Goal: Task Accomplishment & Management: Manage account settings

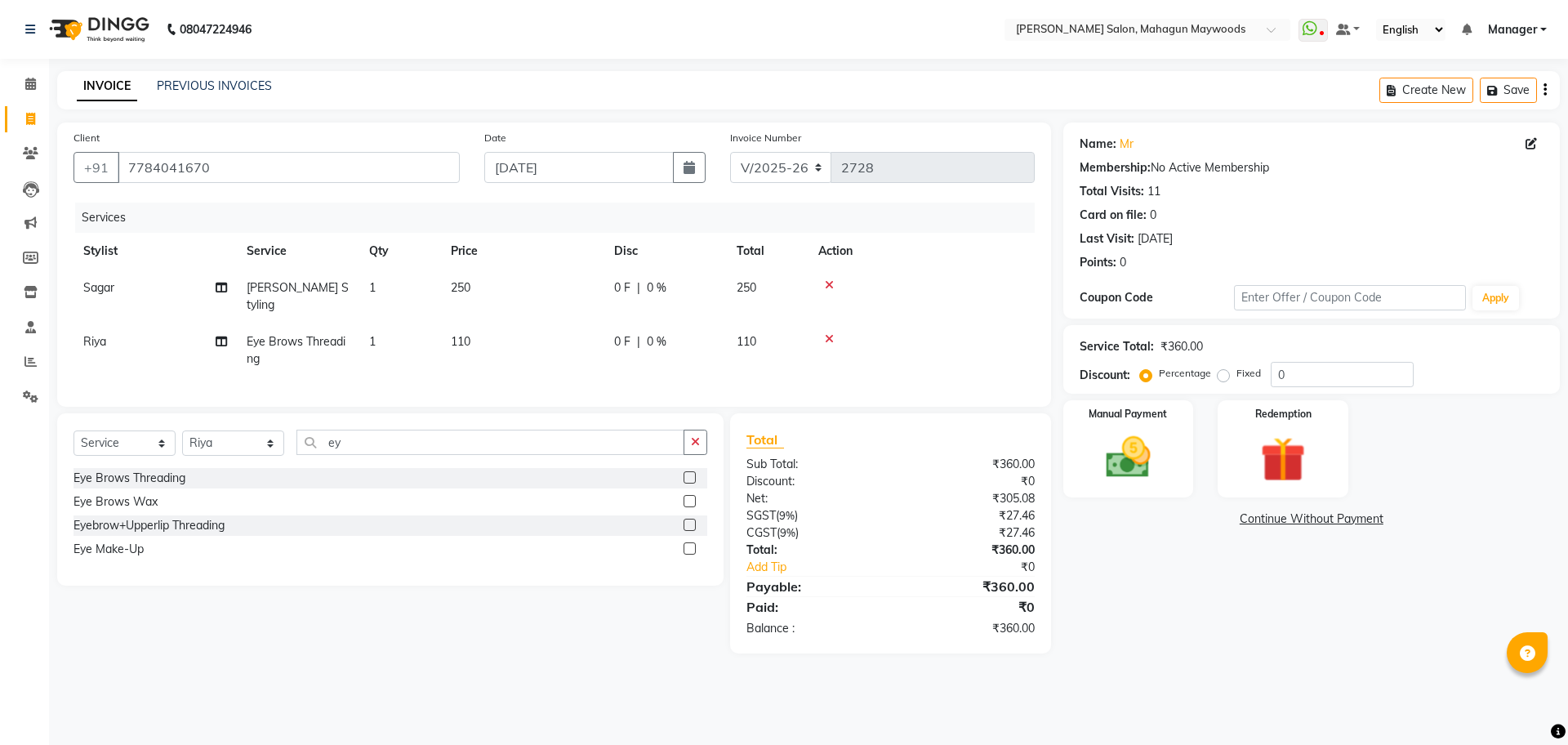
select select "6425"
select select "service"
select select "83791"
click at [1123, 460] on img at bounding box center [1128, 457] width 76 height 54
click at [1353, 517] on span "UPI" at bounding box center [1357, 520] width 25 height 19
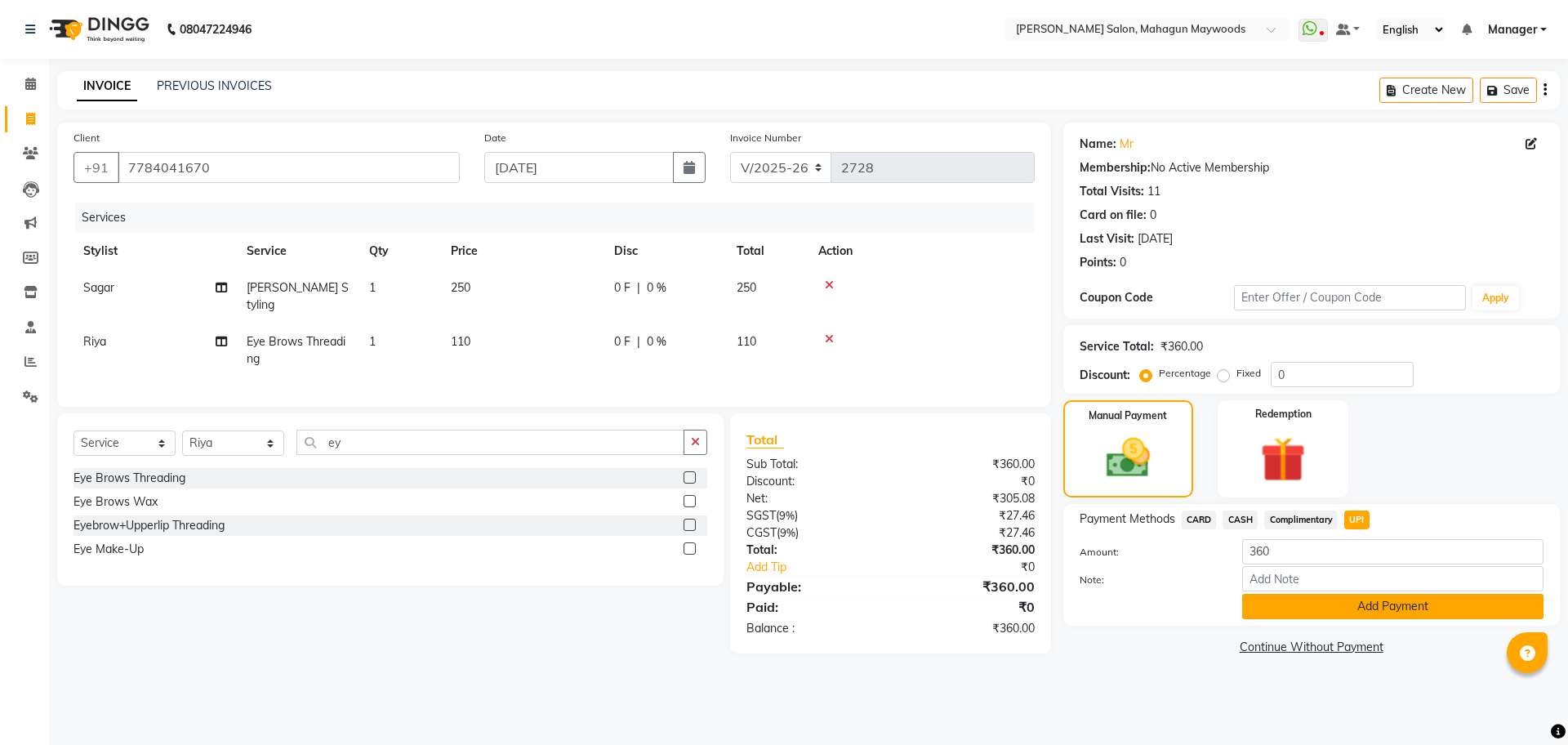
click at [1347, 599] on button "Add Payment" at bounding box center [1393, 606] width 301 height 25
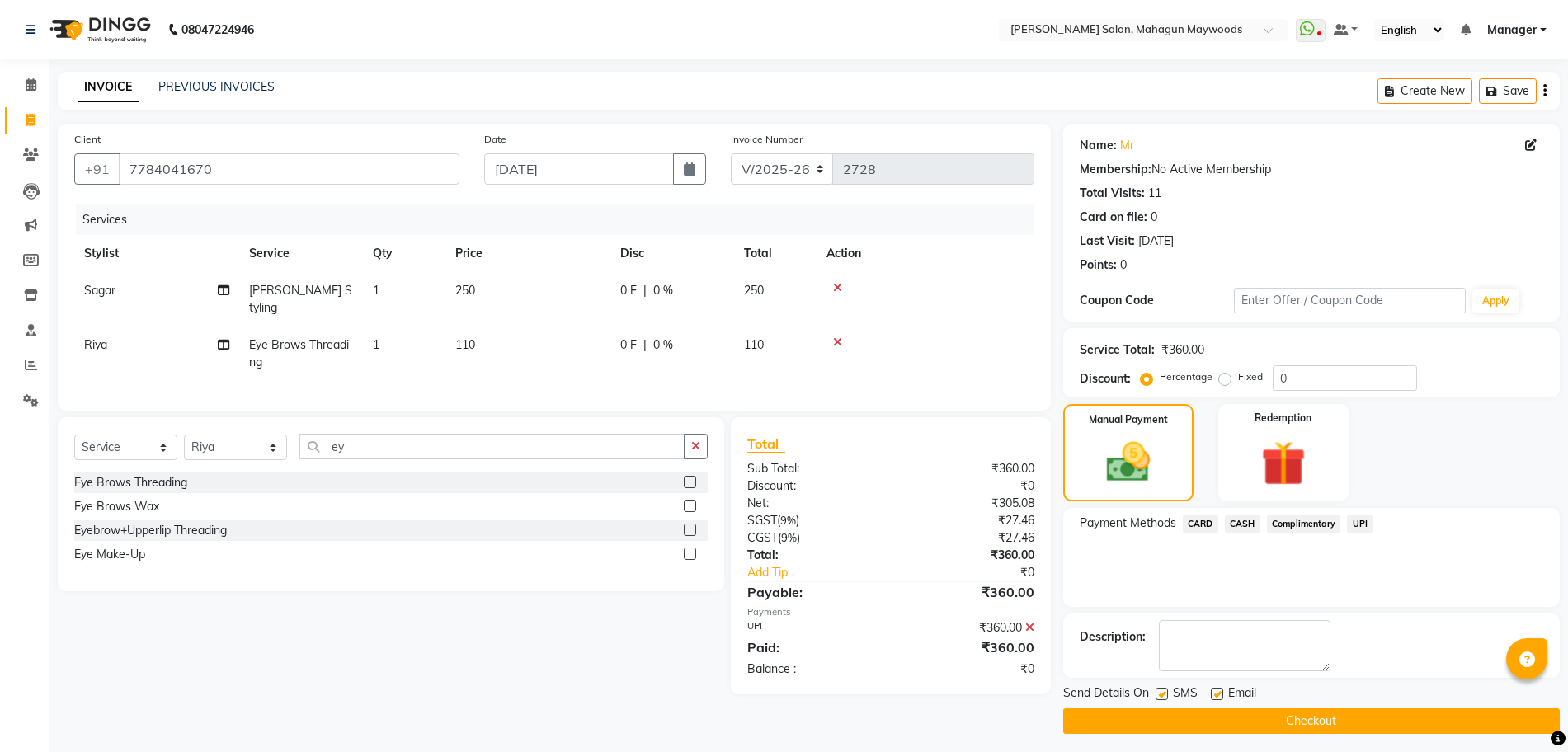
click at [1307, 712] on button "Checkout" at bounding box center [1311, 720] width 497 height 25
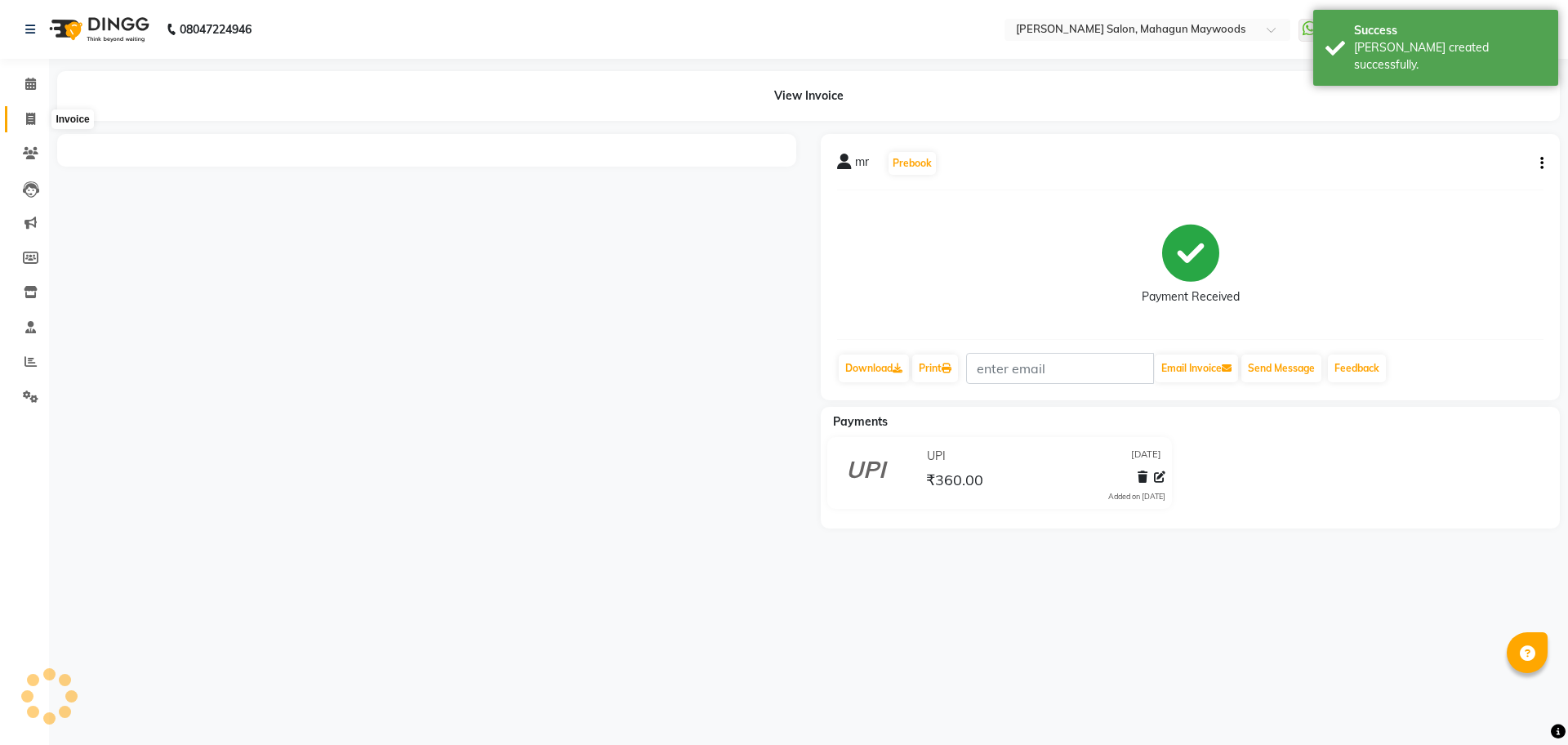
drag, startPoint x: 25, startPoint y: 114, endPoint x: 83, endPoint y: 125, distance: 59.0
click at [26, 114] on icon at bounding box center [30, 119] width 9 height 13
select select "service"
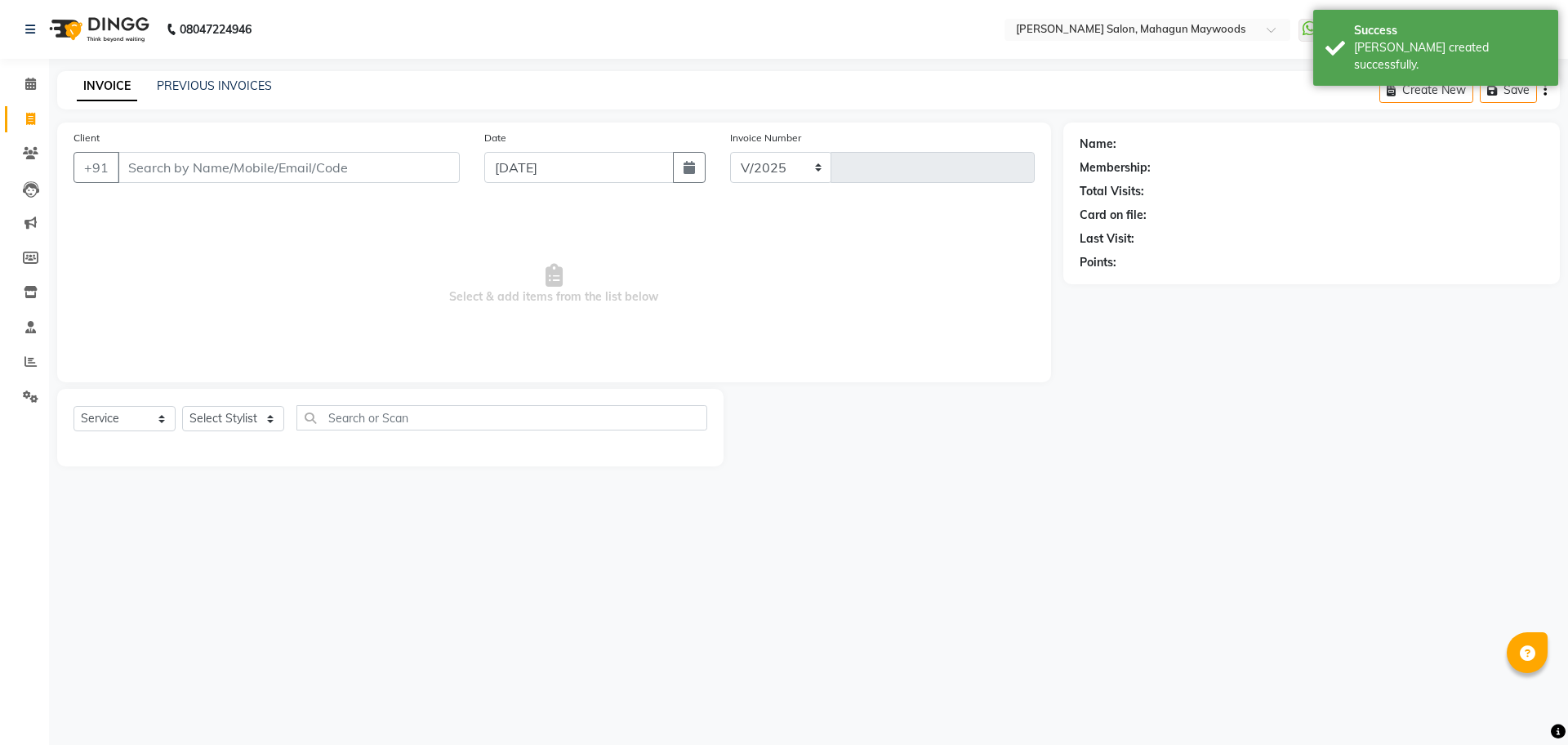
select select "6425"
type input "2729"
click at [198, 97] on div "INVOICE PREVIOUS INVOICES Create New Save" at bounding box center [809, 89] width 1503 height 38
click at [193, 88] on link "PREVIOUS INVOICES" at bounding box center [214, 86] width 115 height 14
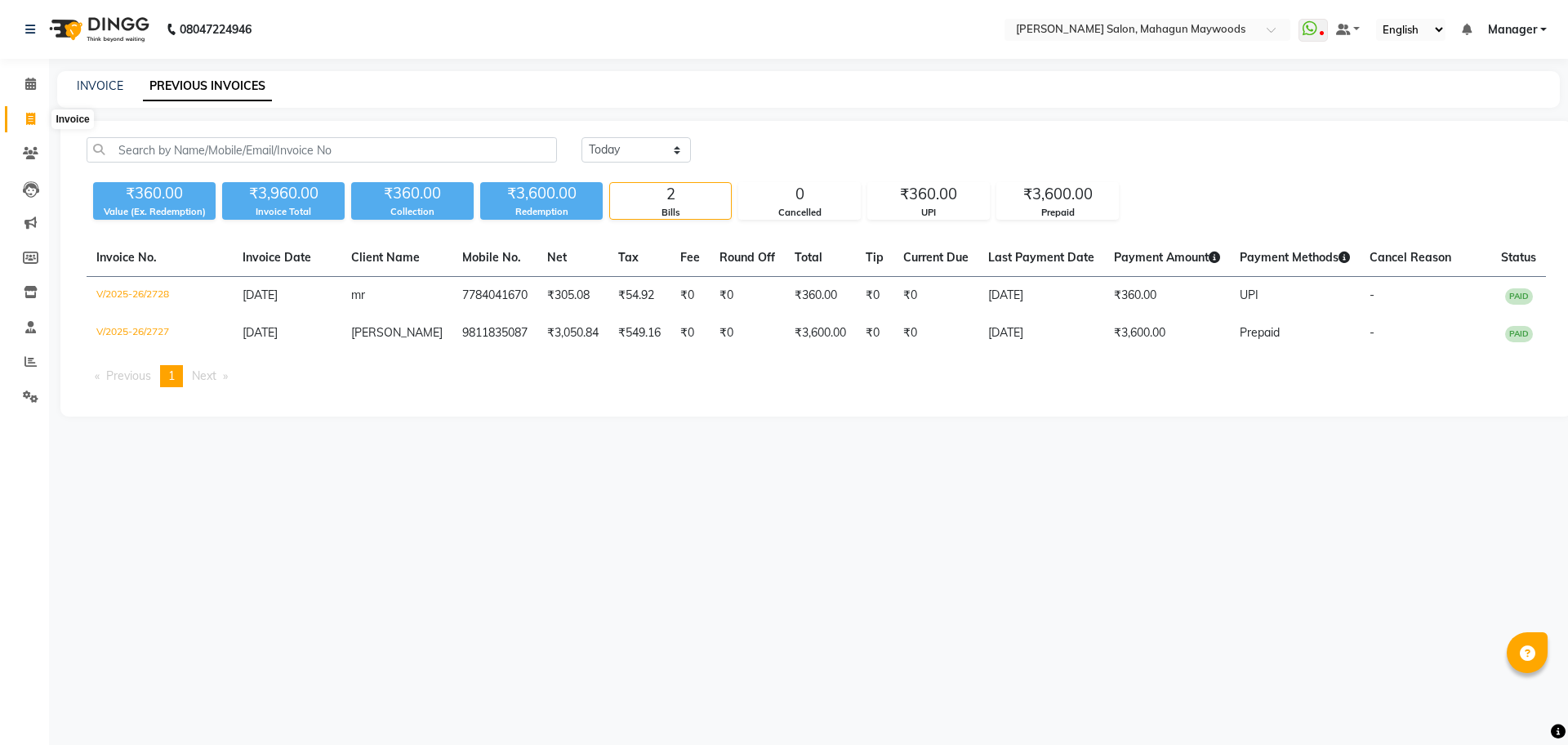
click at [38, 117] on span at bounding box center [30, 119] width 29 height 19
select select "service"
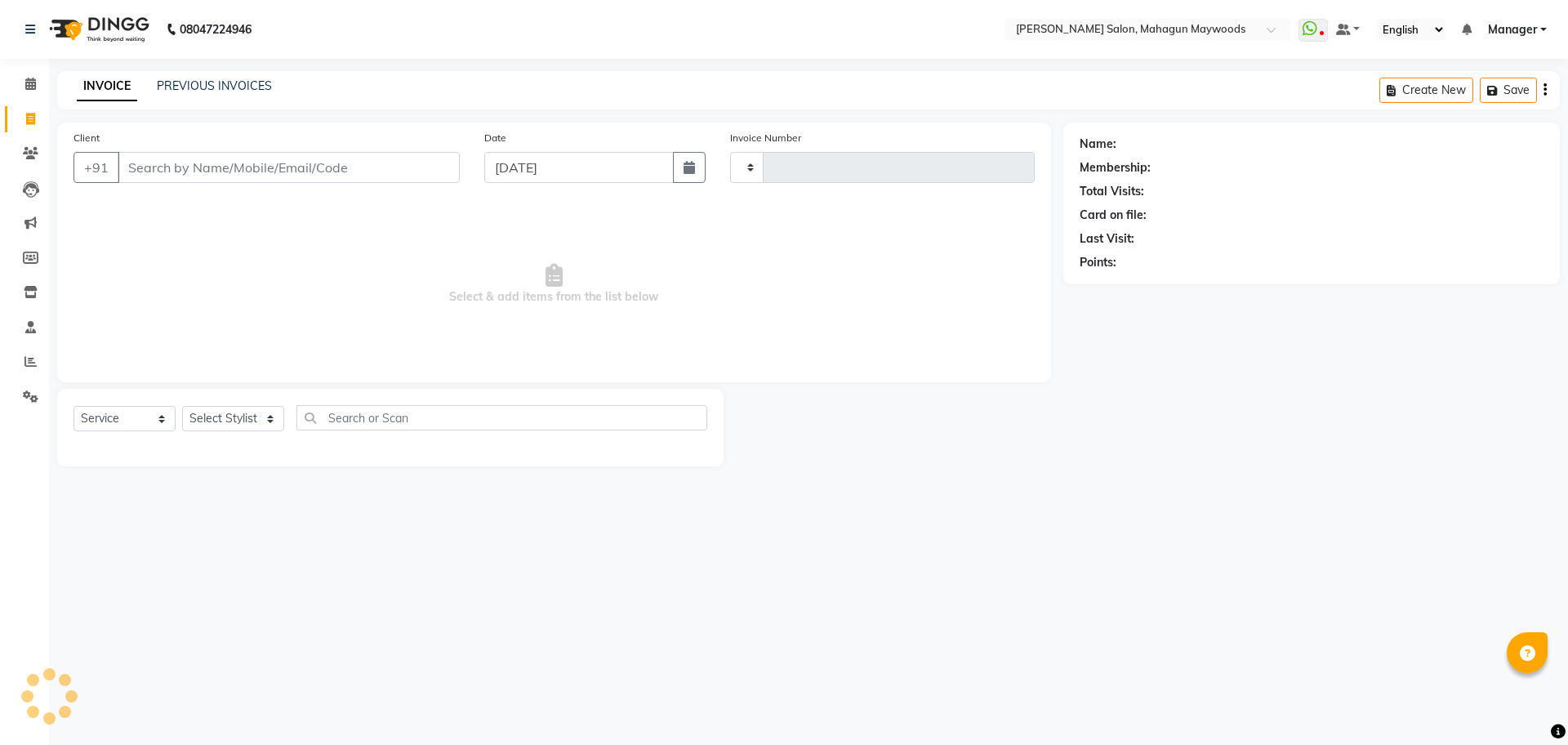
type input "2729"
select select "6425"
click at [219, 174] on input "Client" at bounding box center [289, 167] width 343 height 31
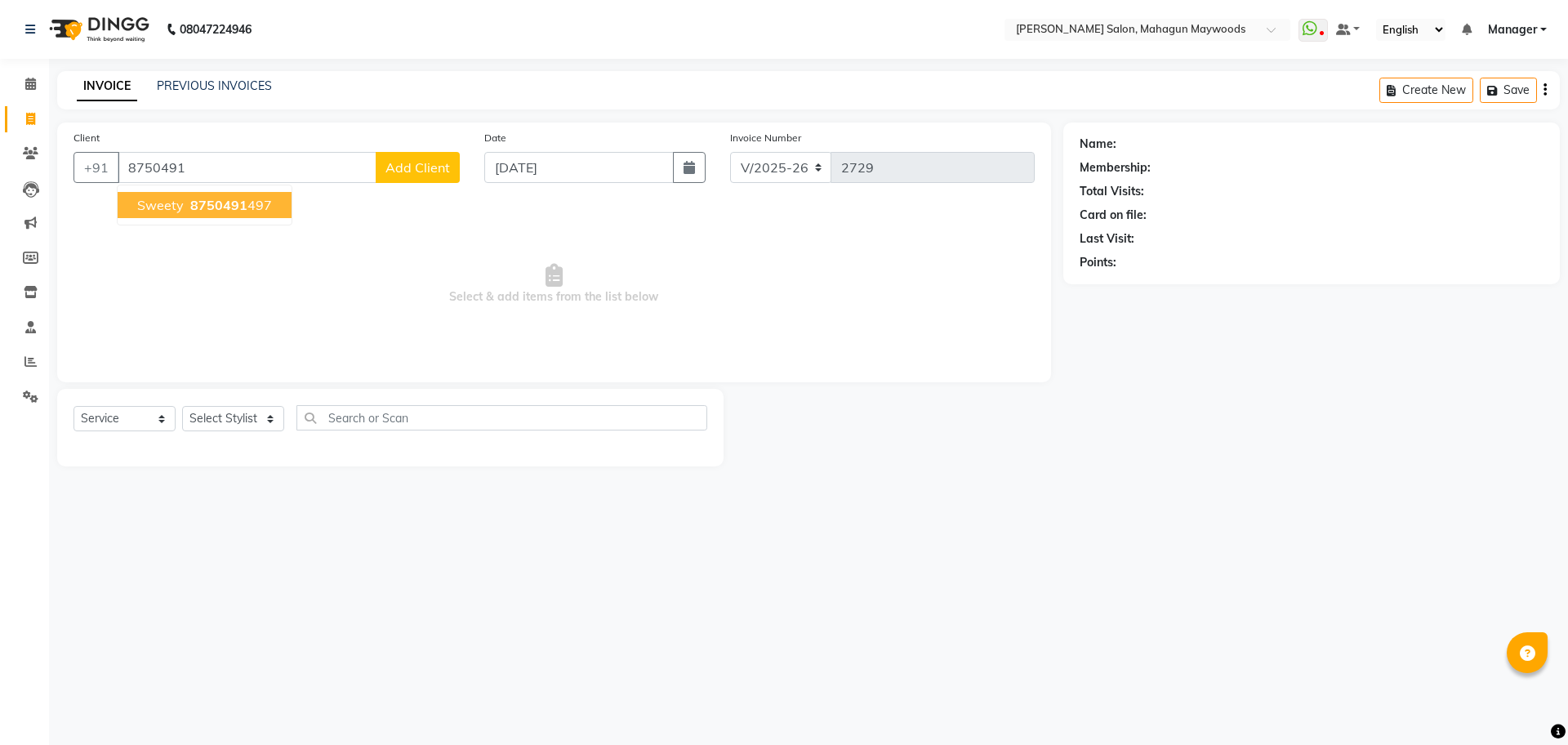
click at [184, 198] on button "sweety 8750491 497" at bounding box center [205, 205] width 174 height 26
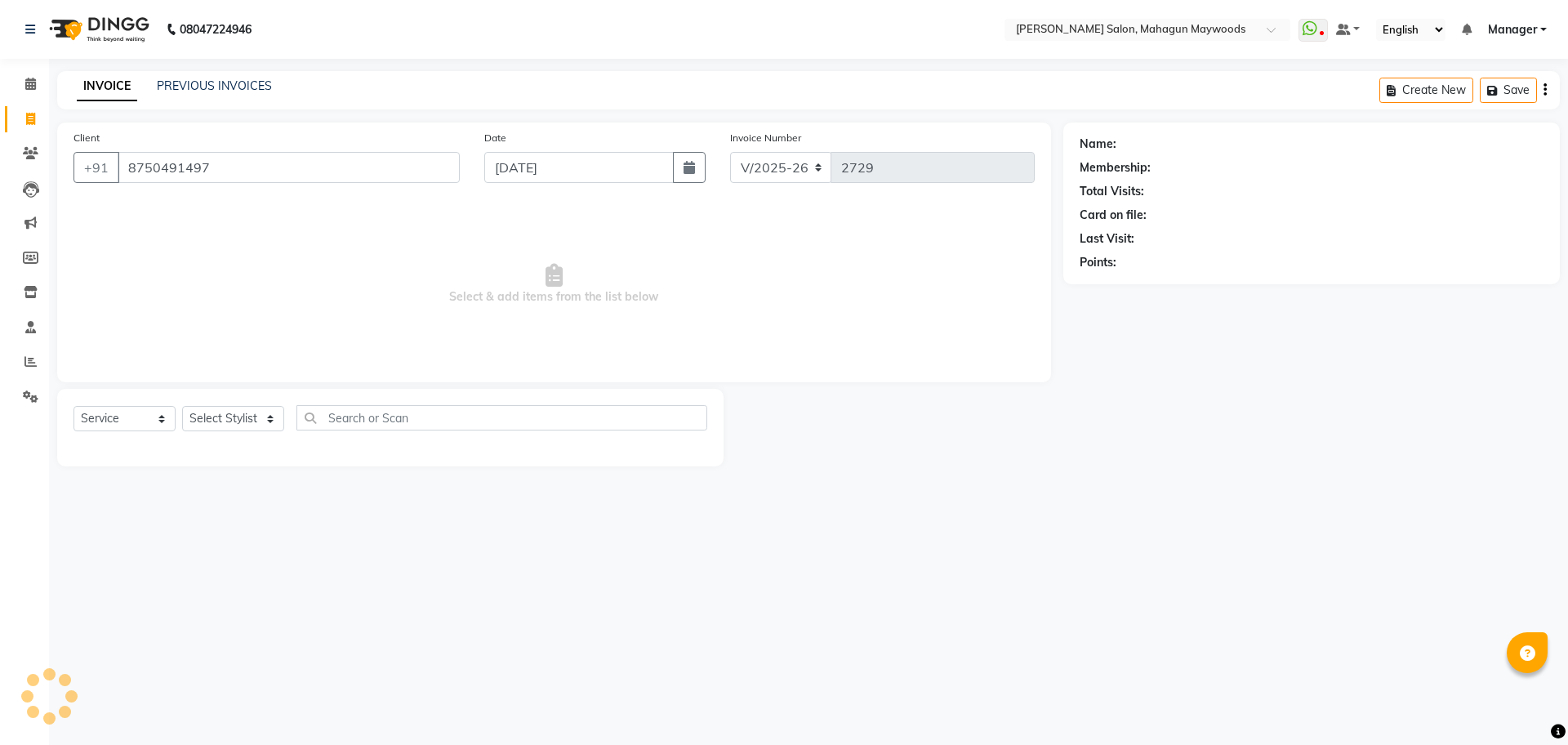
type input "8750491497"
click at [222, 405] on div "Select Service Product Membership Package Voucher Prepaid Gift Card Select Styl…" at bounding box center [390, 424] width 634 height 38
click at [219, 414] on select "Select Stylist Aarti [PERSON_NAME] Manager Pranshant [PERSON_NAME] V Admin" at bounding box center [233, 419] width 102 height 25
select select "67672"
click at [182, 406] on select "Select Stylist Aarti [PERSON_NAME] Manager Pranshant [PERSON_NAME] V Admin" at bounding box center [233, 419] width 102 height 25
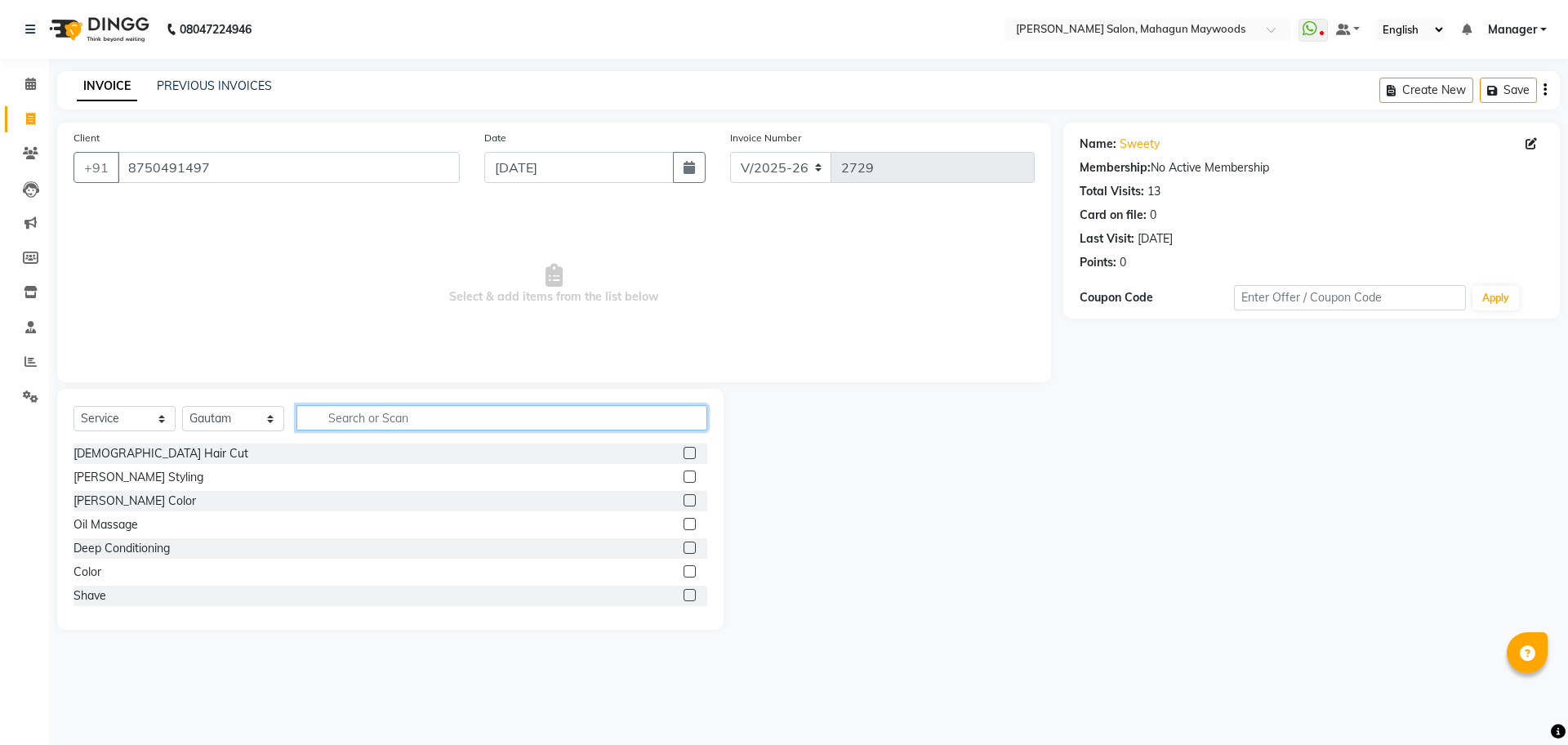
click at [368, 423] on input "text" at bounding box center [502, 418] width 411 height 25
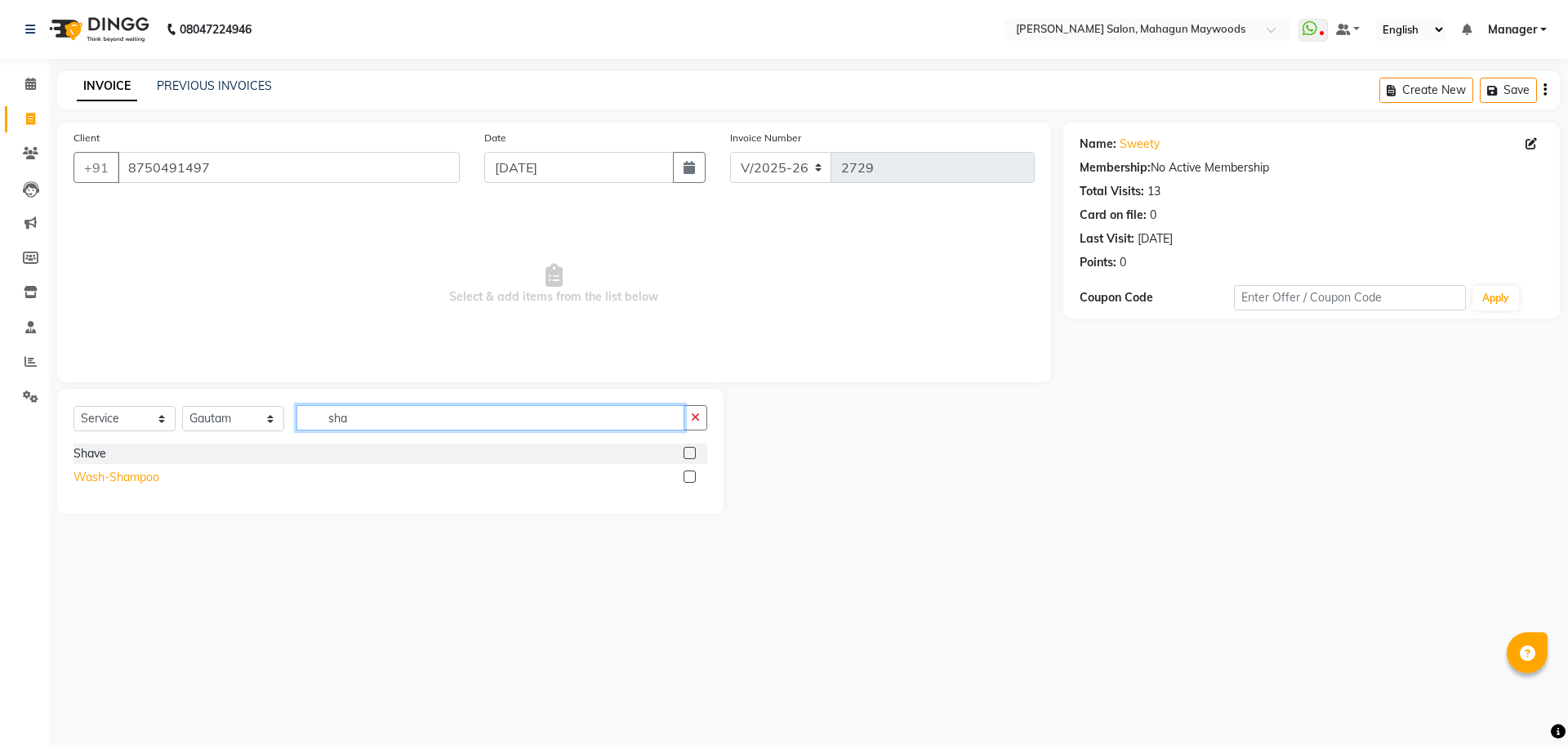
type input "sha"
click at [108, 479] on div "Wash-Shampoo" at bounding box center [116, 477] width 86 height 17
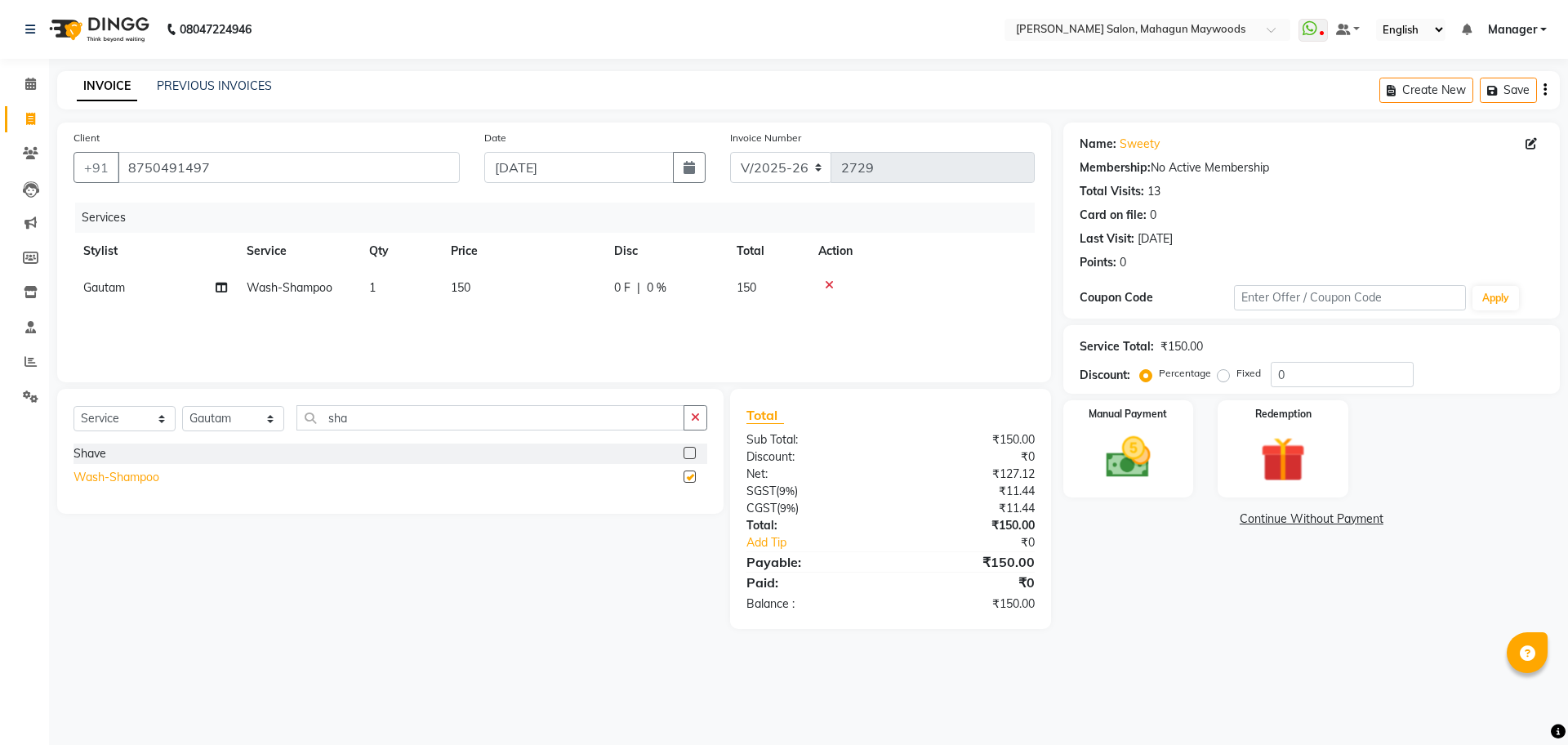
checkbox input "false"
click at [476, 279] on td "150" at bounding box center [522, 287] width 164 height 37
select select "67672"
click at [611, 281] on input "150" at bounding box center [599, 292] width 144 height 25
type input "1"
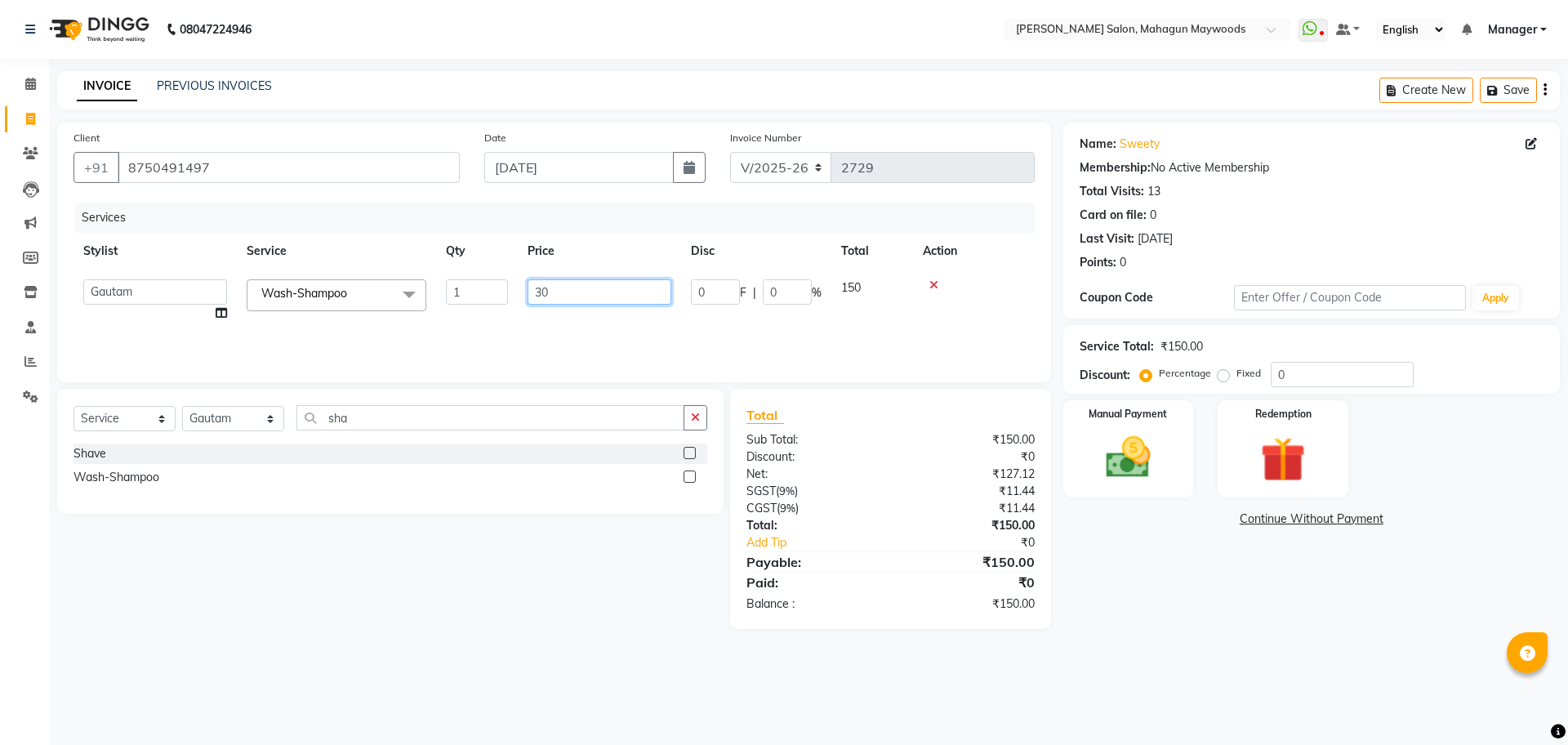
type input "300"
click at [1119, 458] on img at bounding box center [1128, 457] width 76 height 54
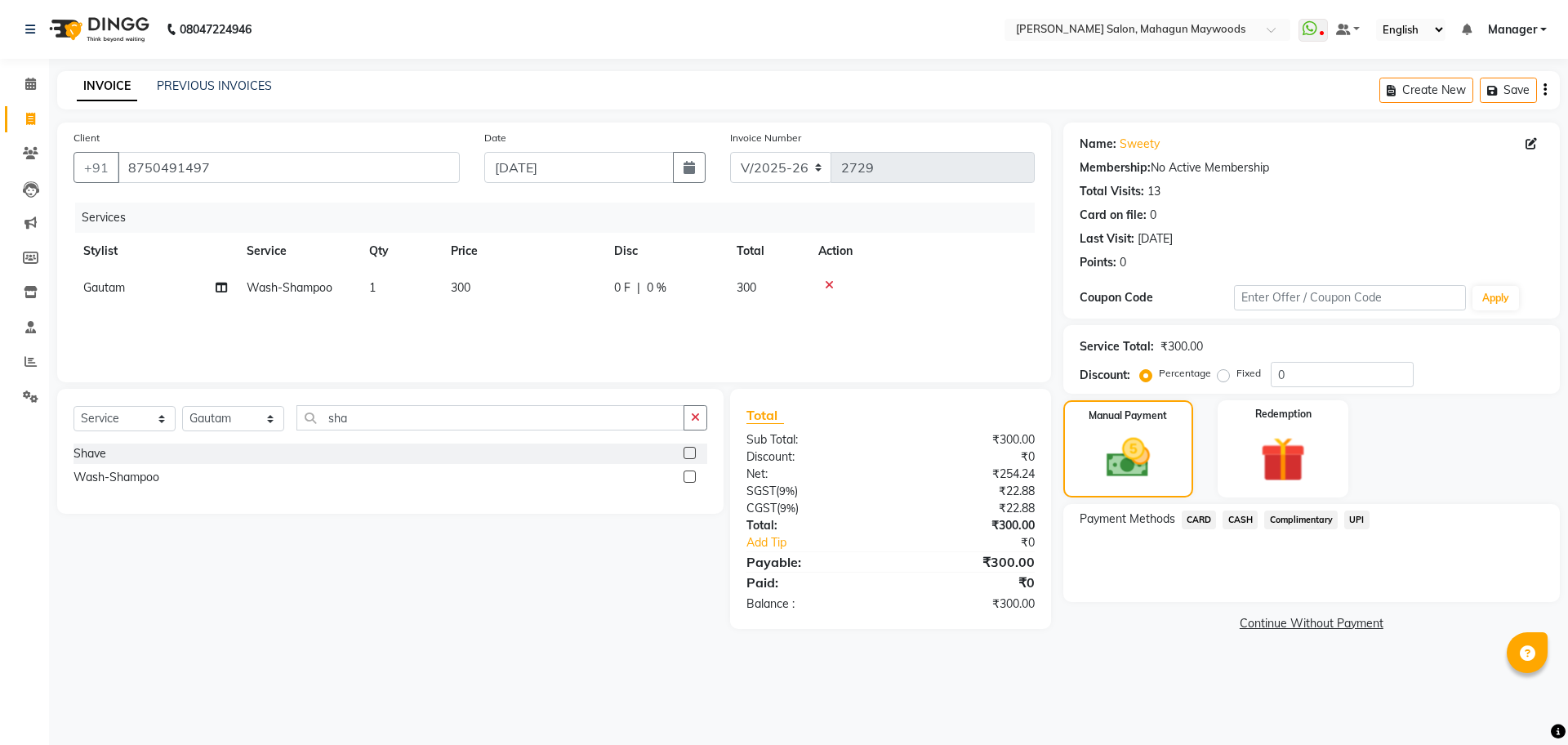
click at [1360, 513] on span "UPI" at bounding box center [1357, 520] width 25 height 19
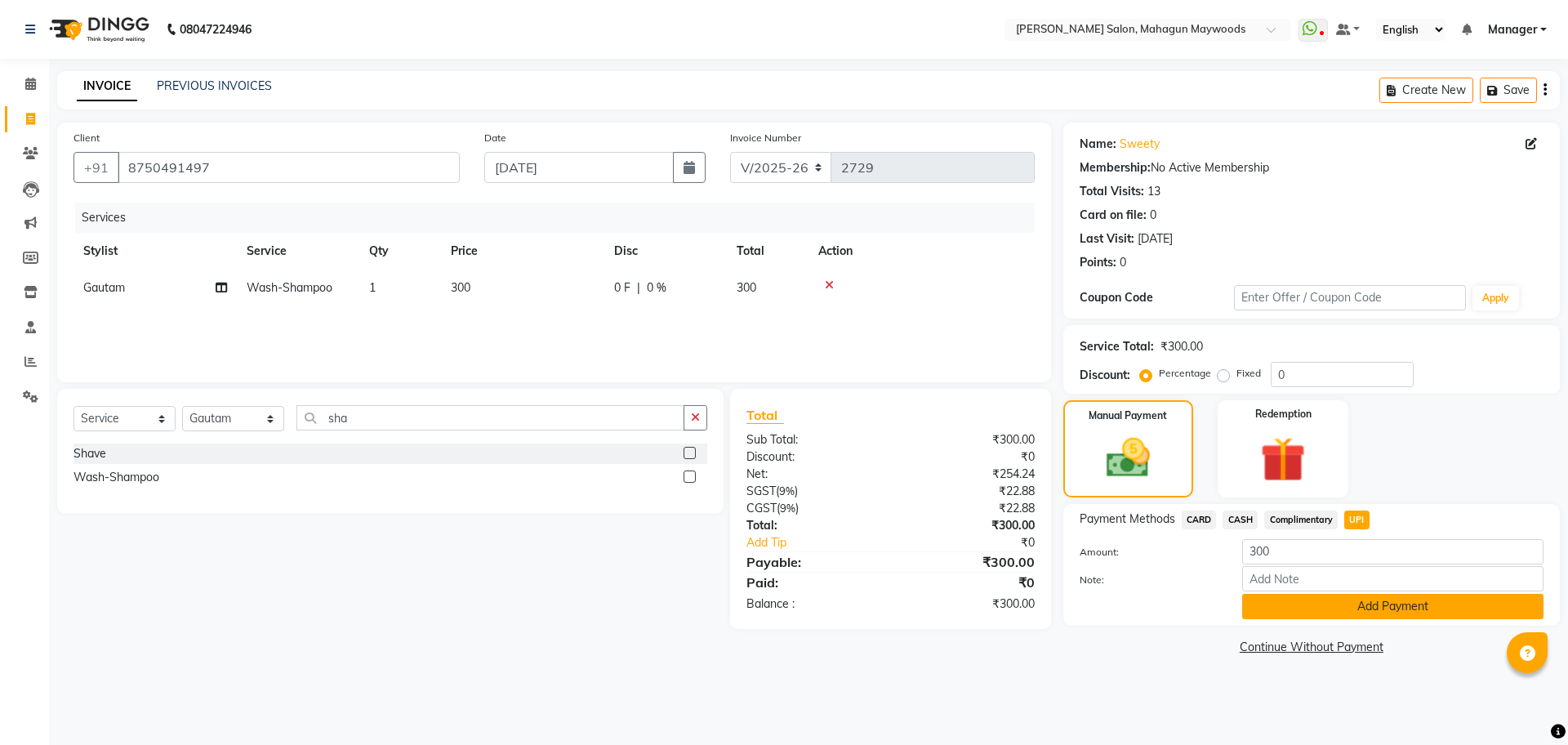
click at [1344, 614] on button "Add Payment" at bounding box center [1393, 606] width 301 height 25
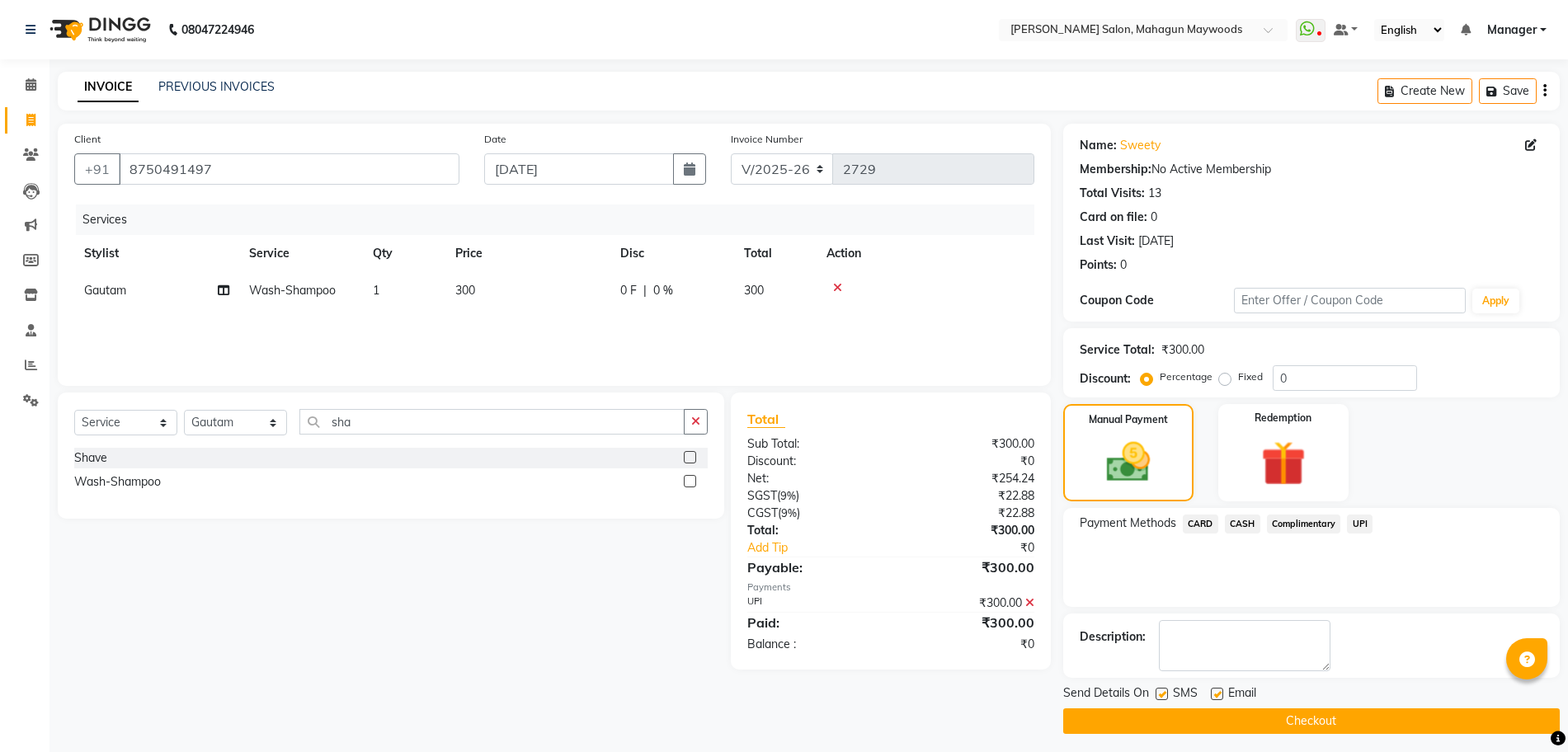
click at [1235, 720] on button "Checkout" at bounding box center [1311, 720] width 497 height 25
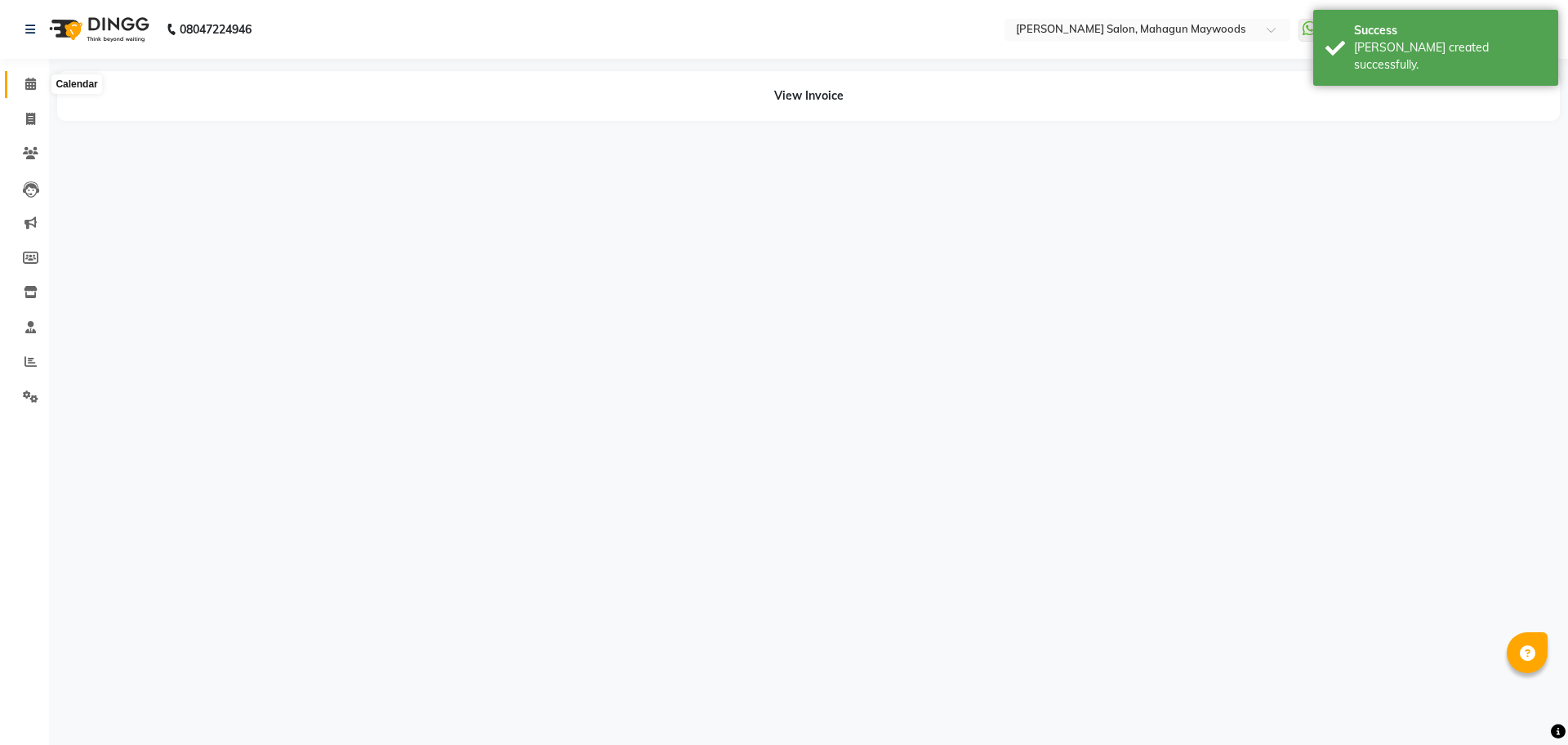
click at [21, 88] on span at bounding box center [30, 84] width 29 height 19
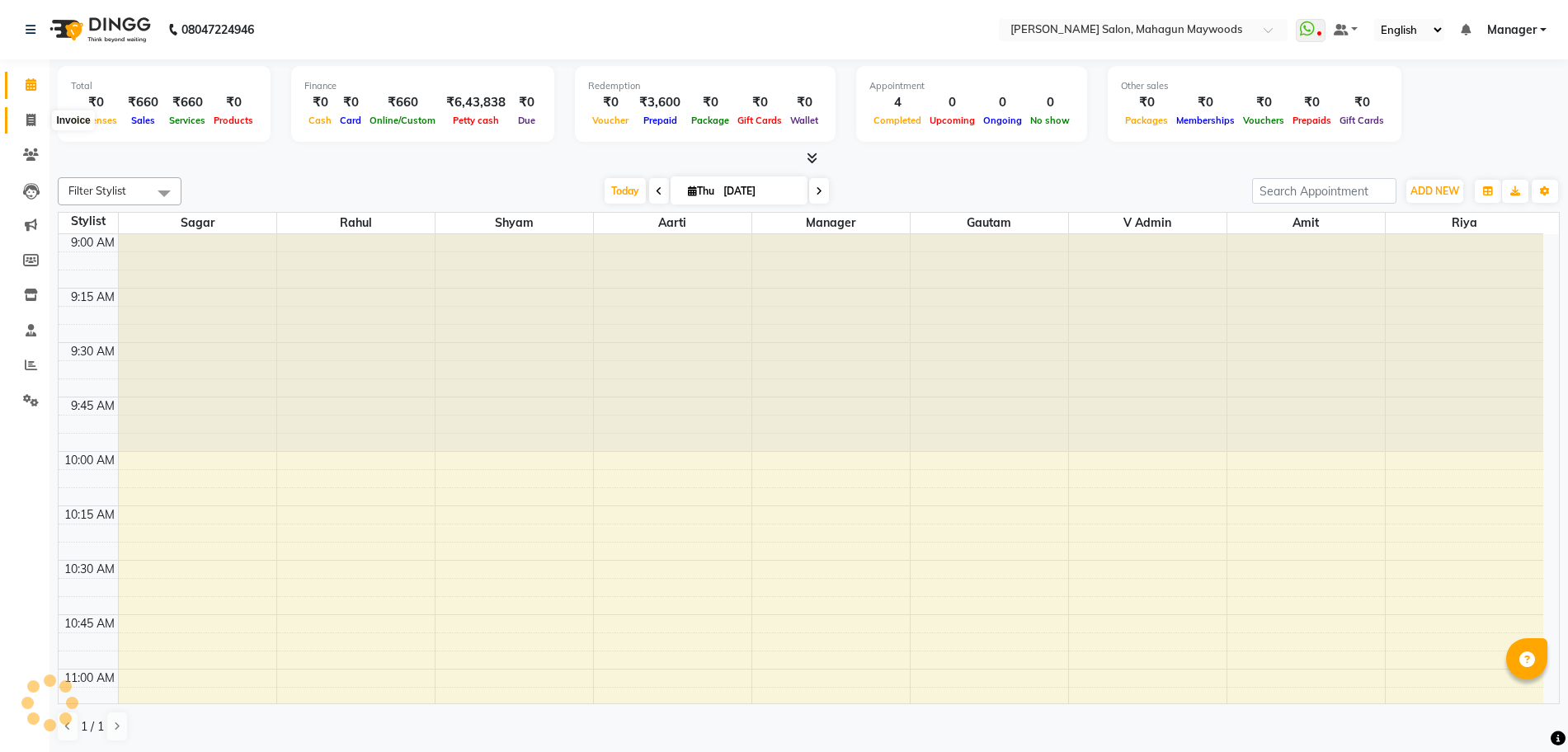
click at [19, 122] on span at bounding box center [31, 120] width 29 height 19
select select "service"
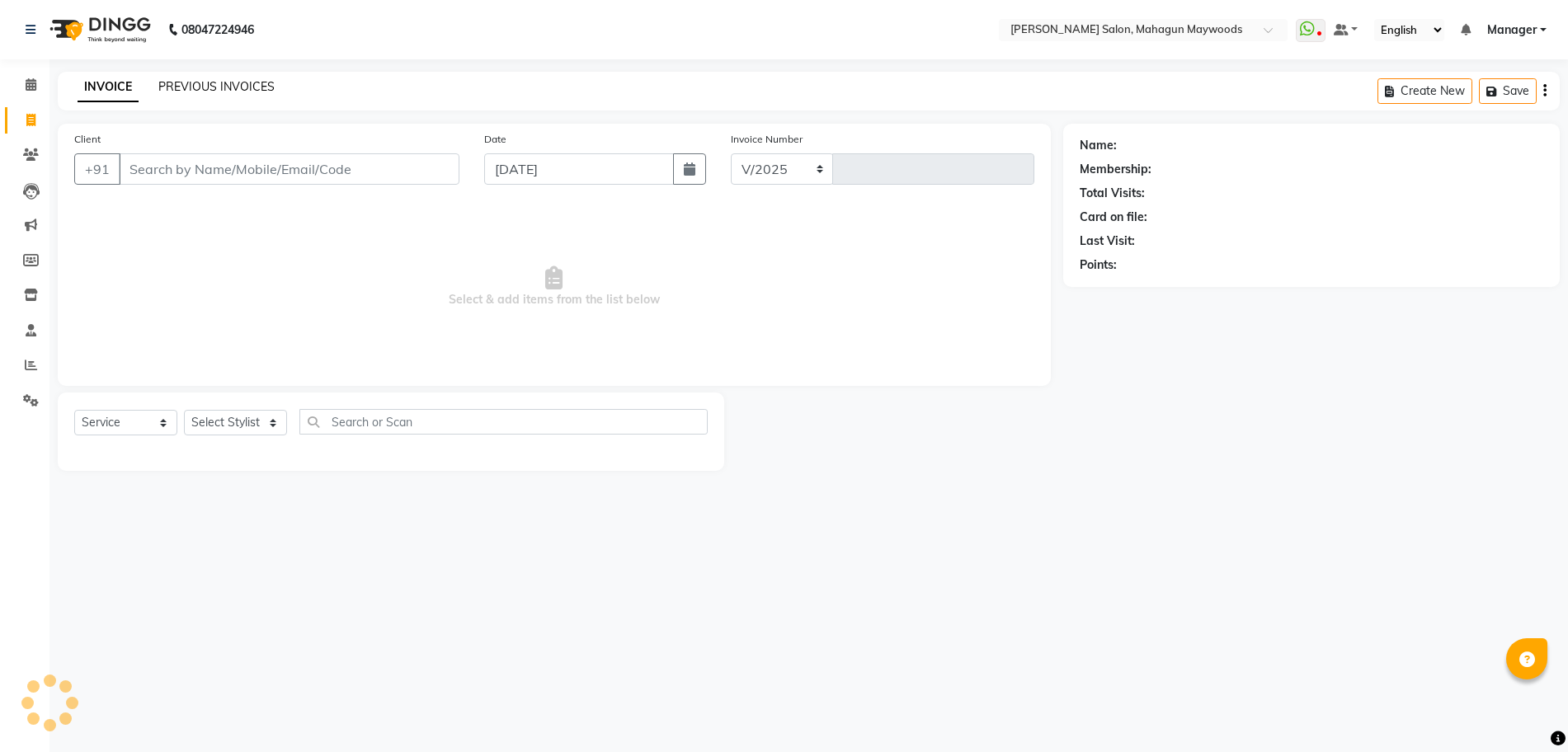
select select "6425"
type input "2730"
click at [190, 89] on link "PREVIOUS INVOICES" at bounding box center [216, 87] width 117 height 14
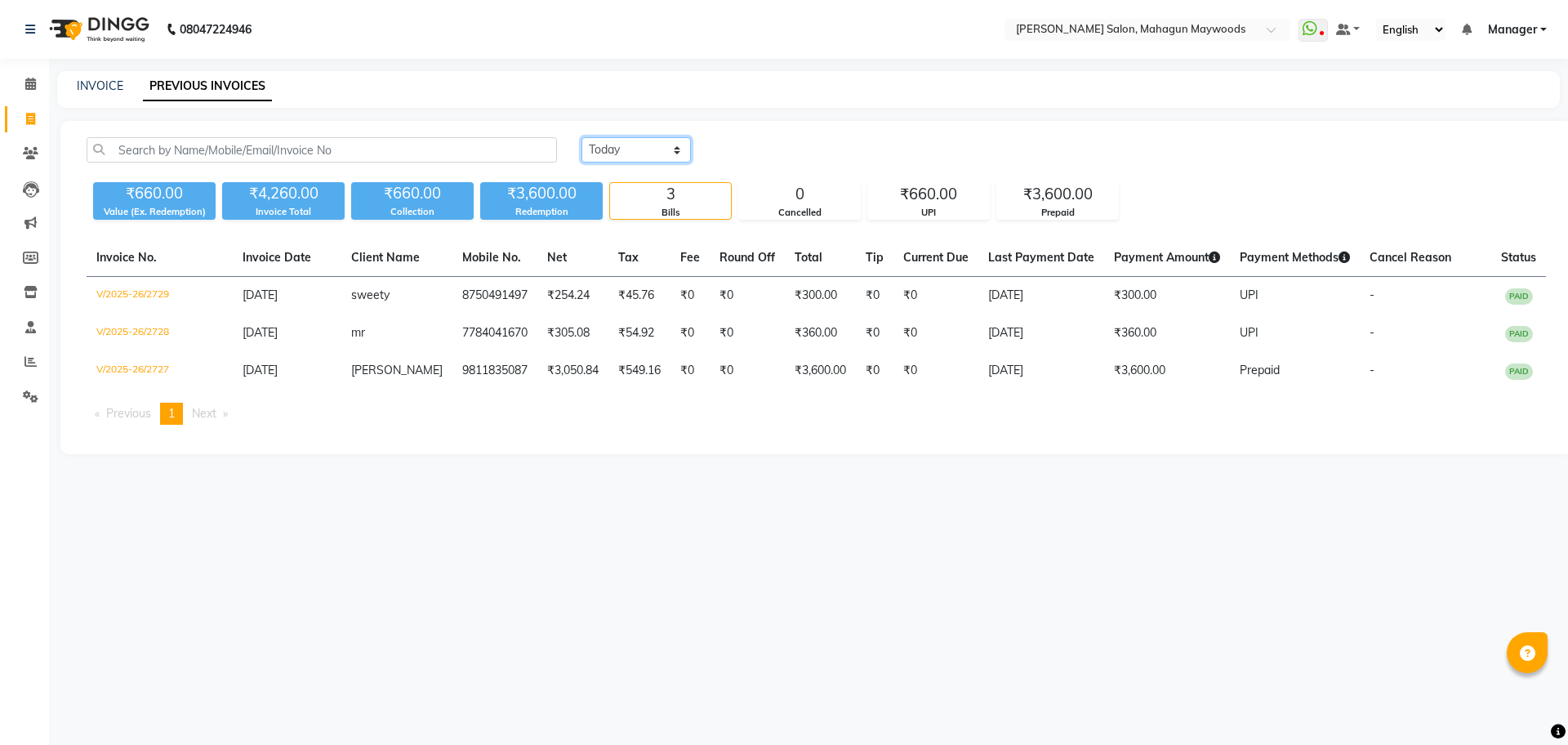
click at [640, 152] on select "[DATE] [DATE] Custom Range" at bounding box center [636, 149] width 109 height 25
select select "range"
click at [581, 137] on select "[DATE] [DATE] Custom Range" at bounding box center [636, 149] width 109 height 25
click at [747, 146] on input "[DATE]" at bounding box center [769, 150] width 114 height 23
select select "9"
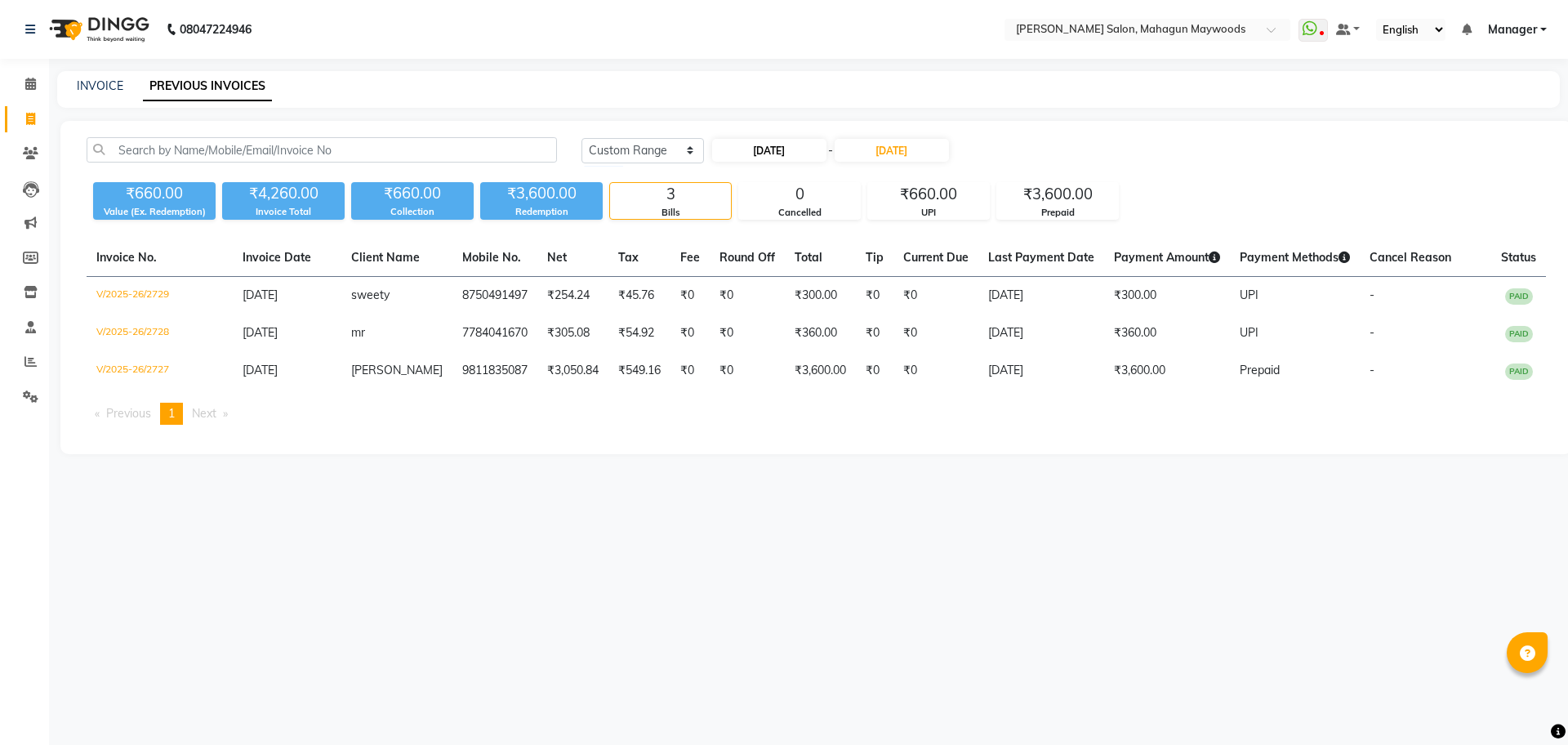
select select "2025"
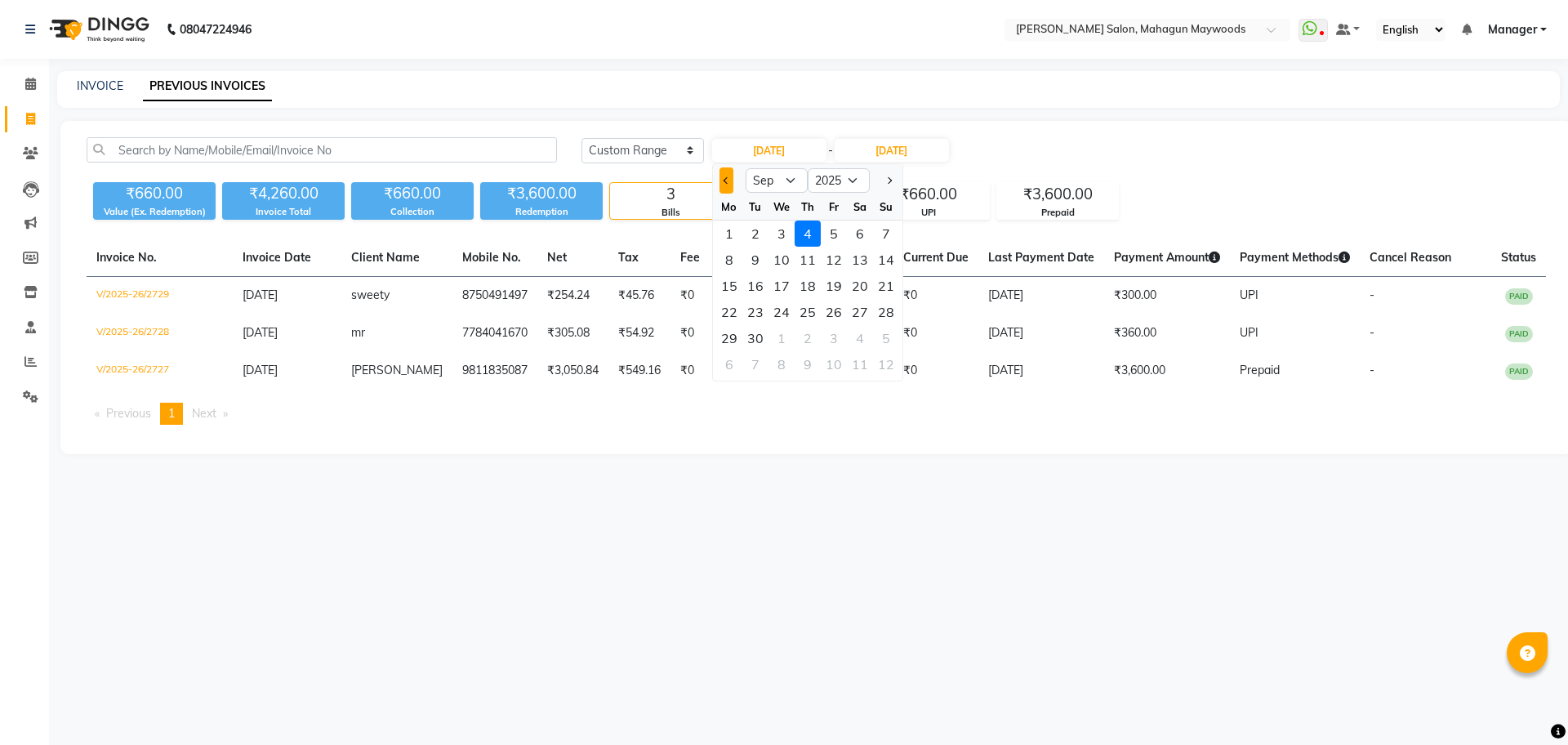
click at [720, 179] on button "Previous month" at bounding box center [727, 180] width 14 height 26
select select "8"
click at [832, 231] on div "1" at bounding box center [834, 233] width 26 height 26
type input "[DATE]"
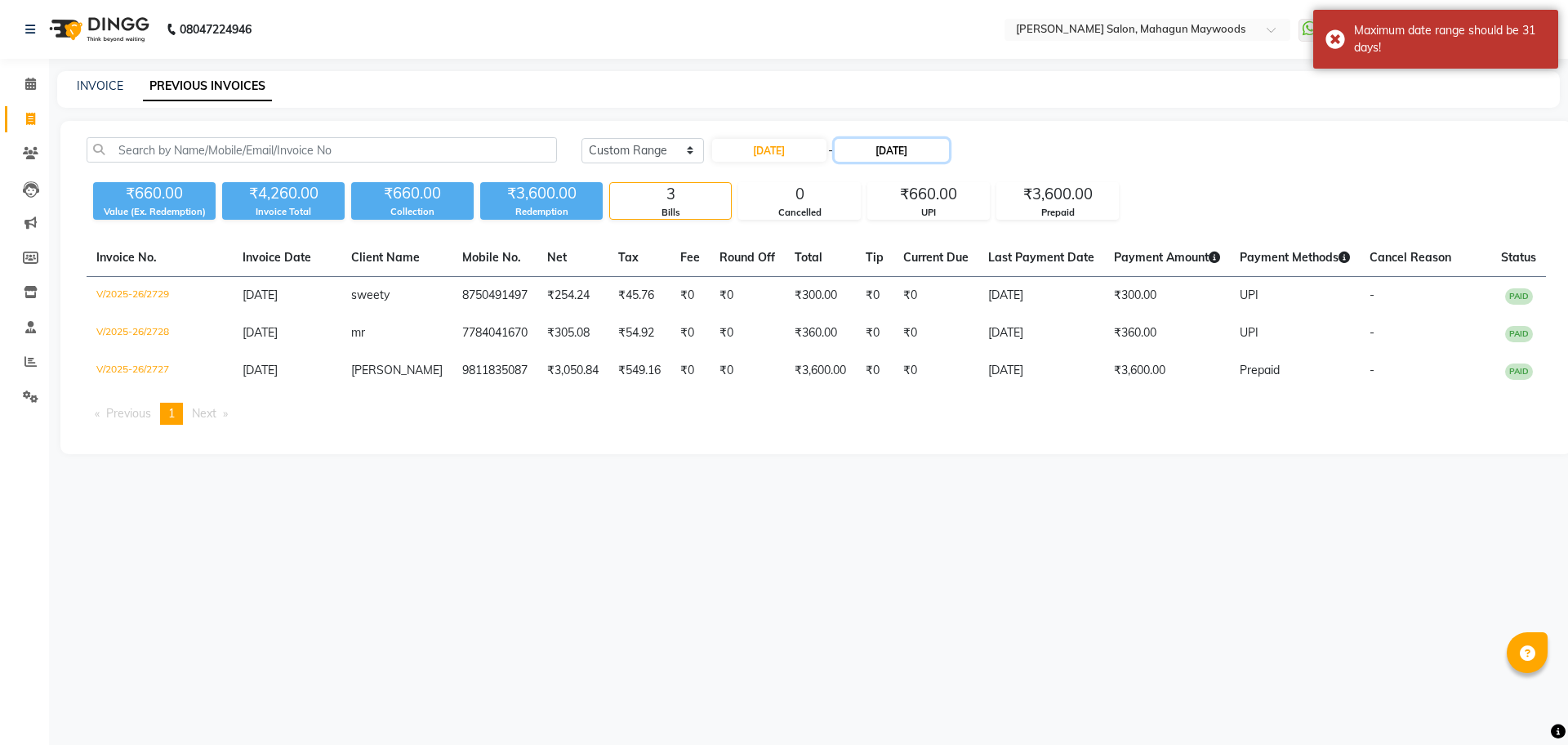
click at [885, 146] on input "[DATE]" at bounding box center [892, 150] width 114 height 23
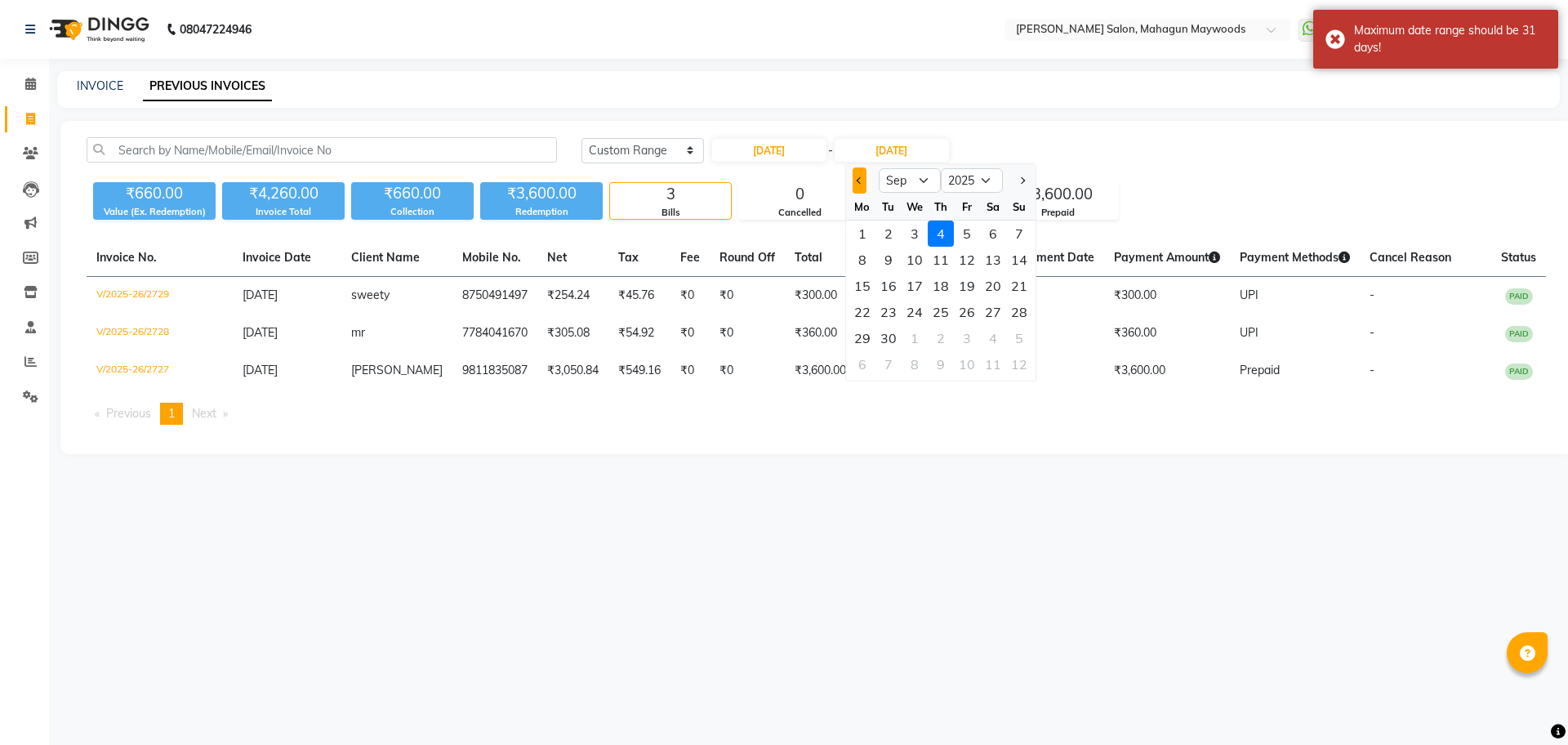
click at [862, 182] on button "Previous month" at bounding box center [860, 180] width 14 height 26
select select "8"
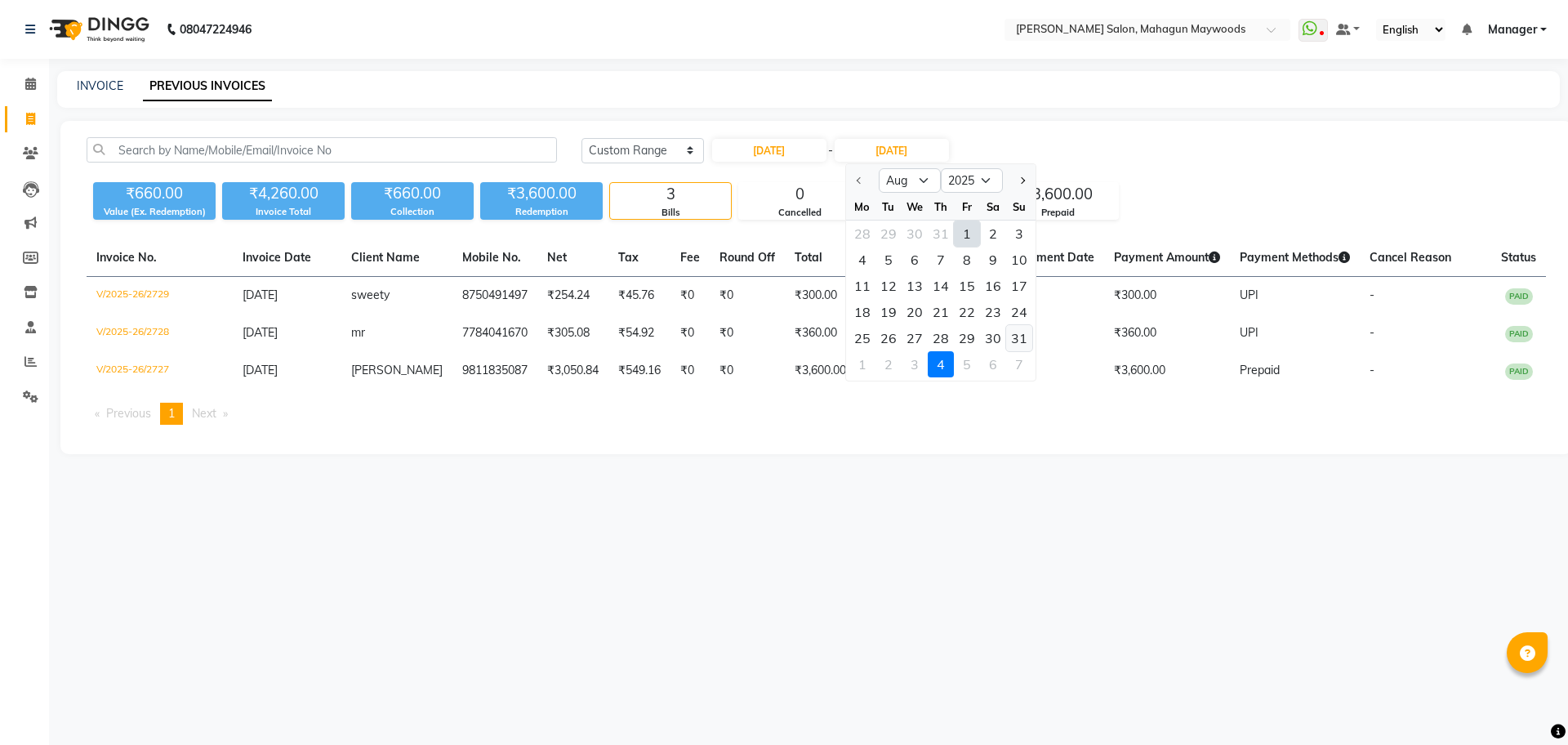
click at [1009, 342] on div "31" at bounding box center [1019, 337] width 26 height 26
type input "[DATE]"
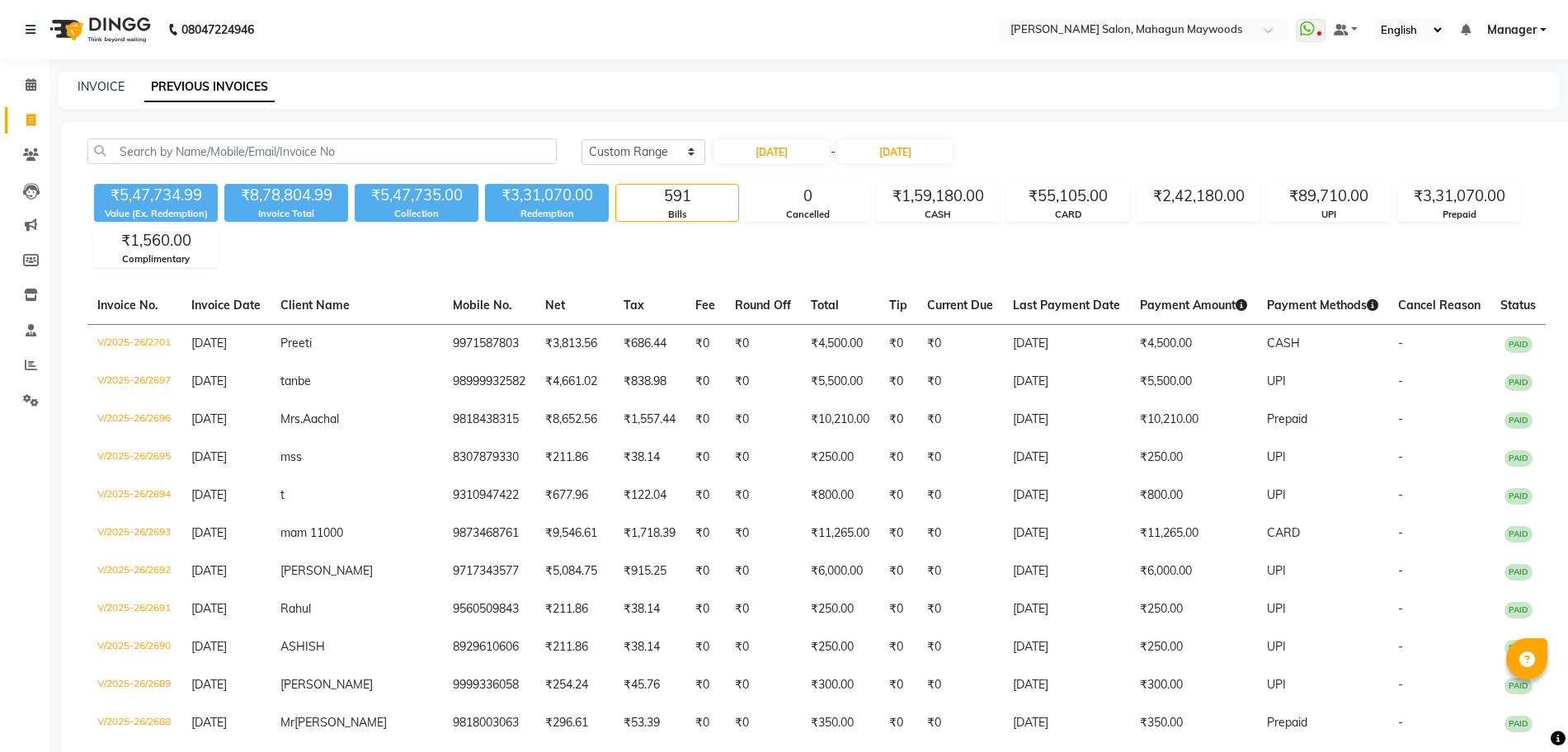
click at [1162, 256] on div "₹5,47,734.99 Value (Ex. Redemption) ₹8,78,804.99 Invoice Total ₹5,47,735.00 Col…" at bounding box center [817, 222] width 1459 height 90
click at [775, 148] on input "[DATE]" at bounding box center [771, 152] width 116 height 23
select select "8"
select select "2025"
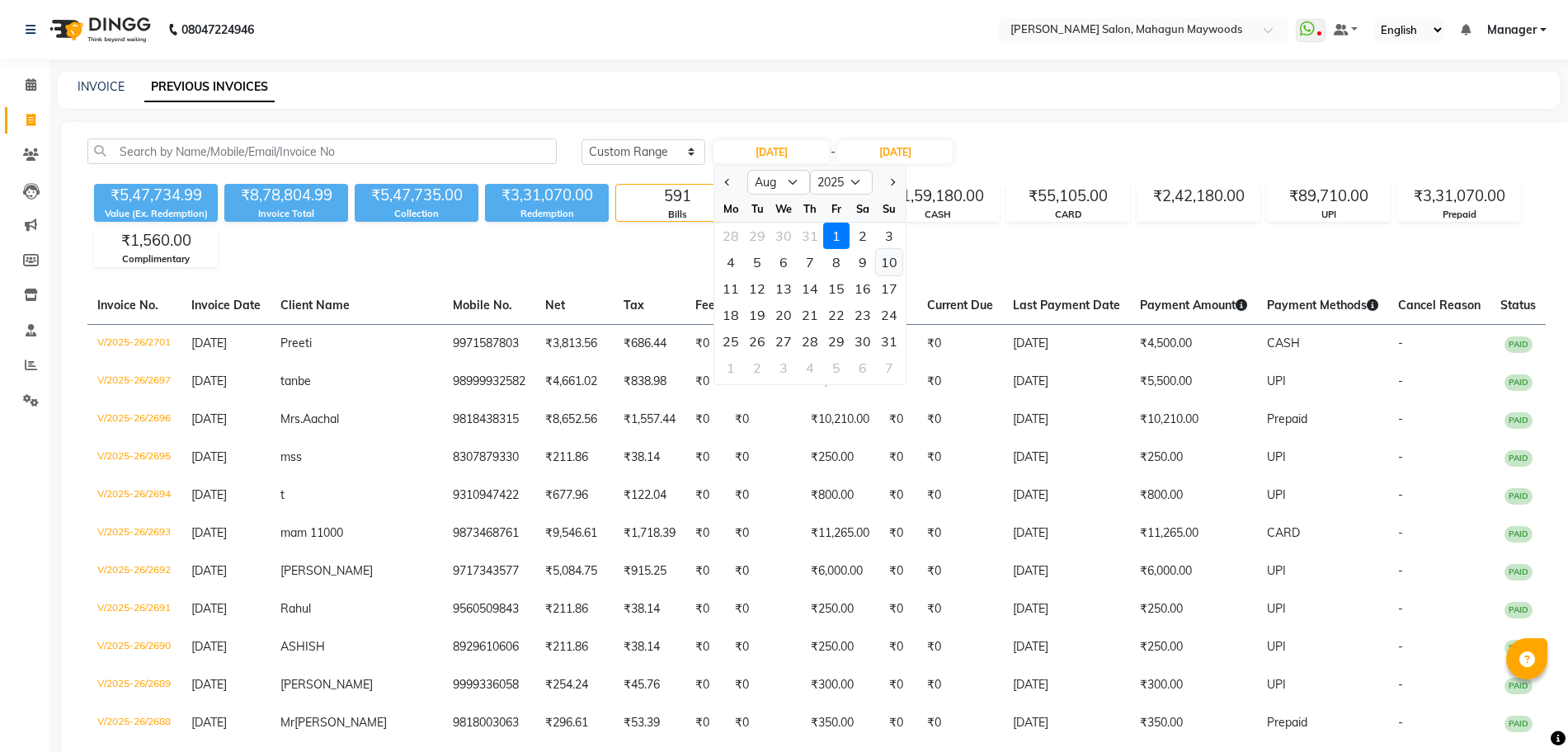
click at [887, 257] on div "10" at bounding box center [889, 262] width 26 height 26
type input "[DATE]"
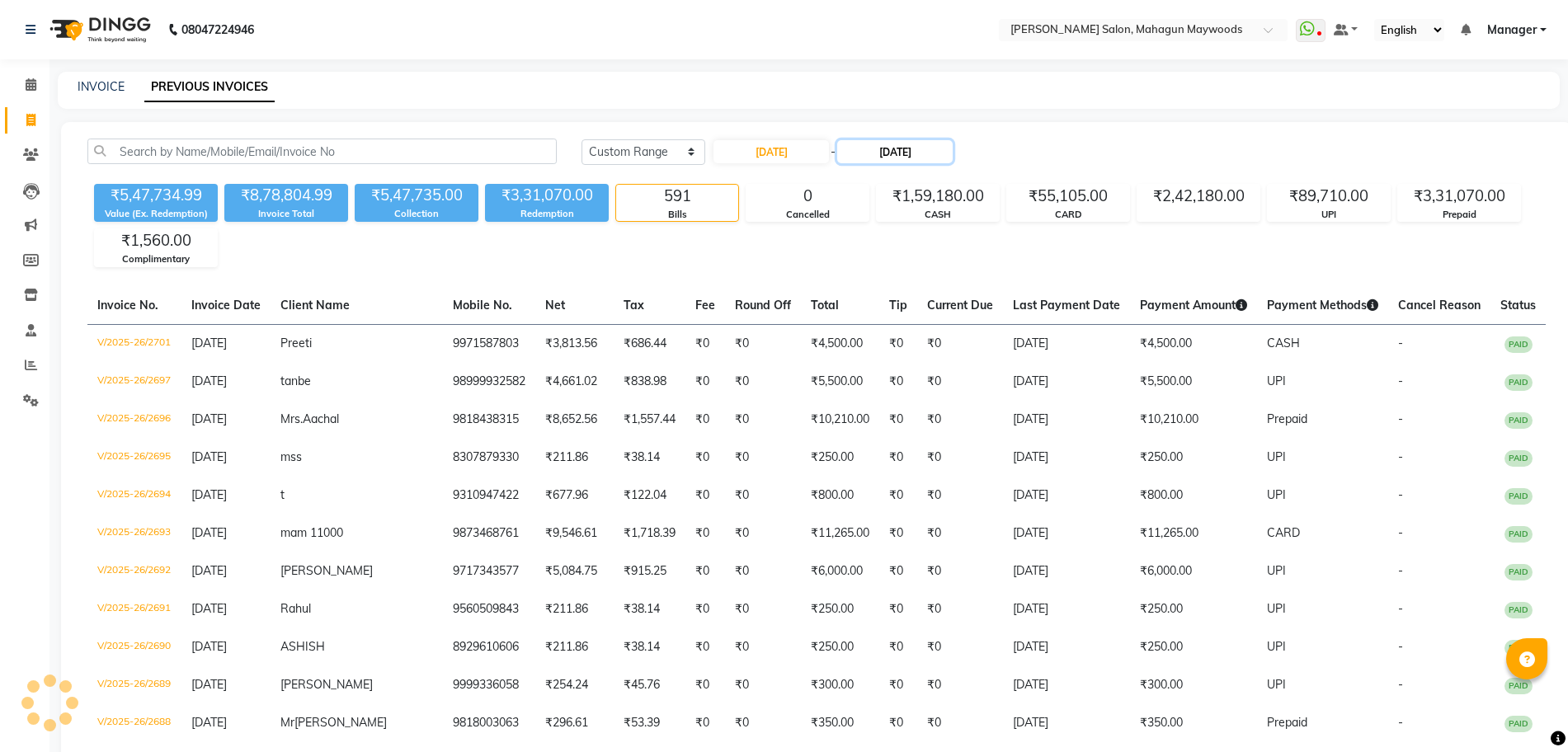
click at [897, 146] on input "[DATE]" at bounding box center [895, 152] width 116 height 23
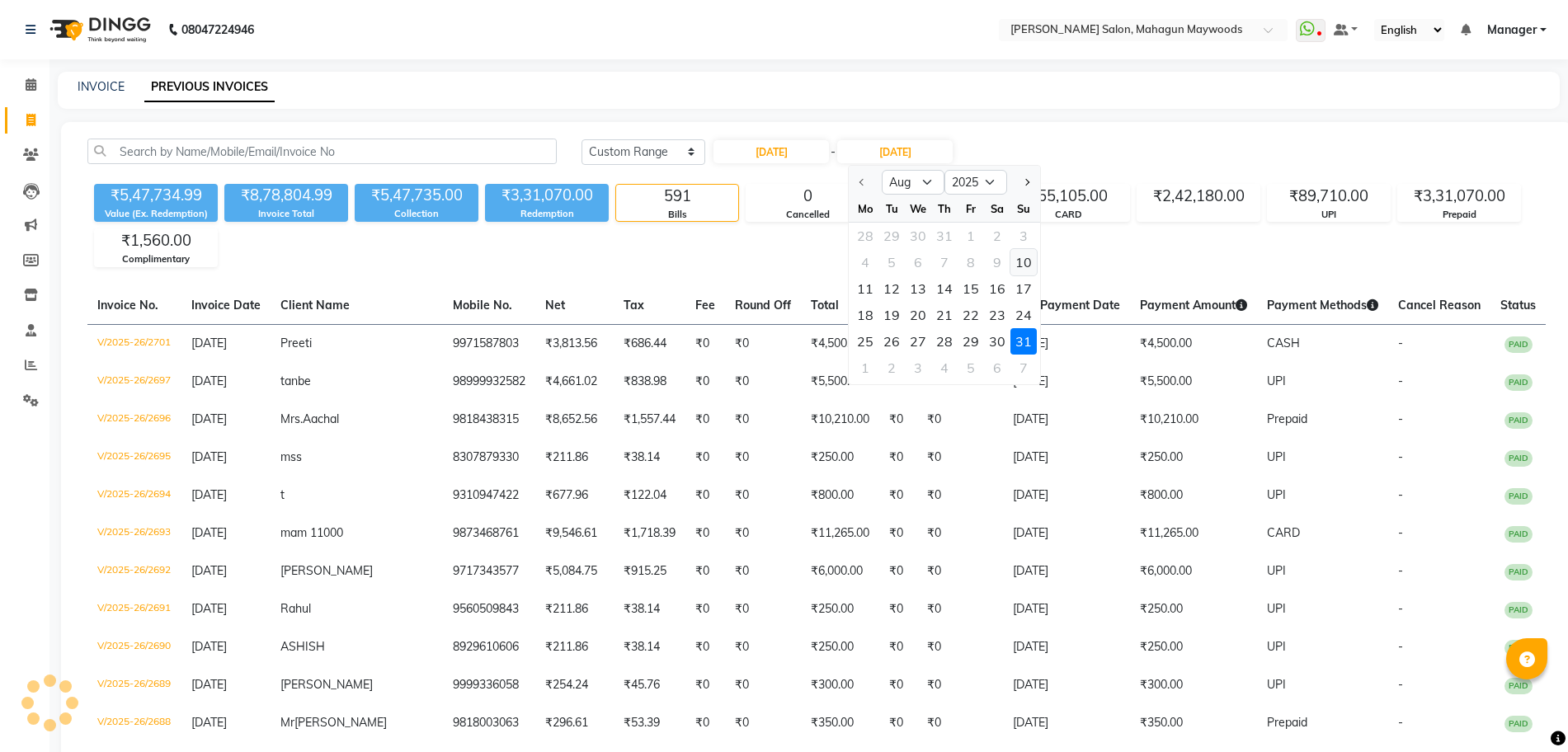
click at [1022, 261] on div "10" at bounding box center [1023, 262] width 26 height 26
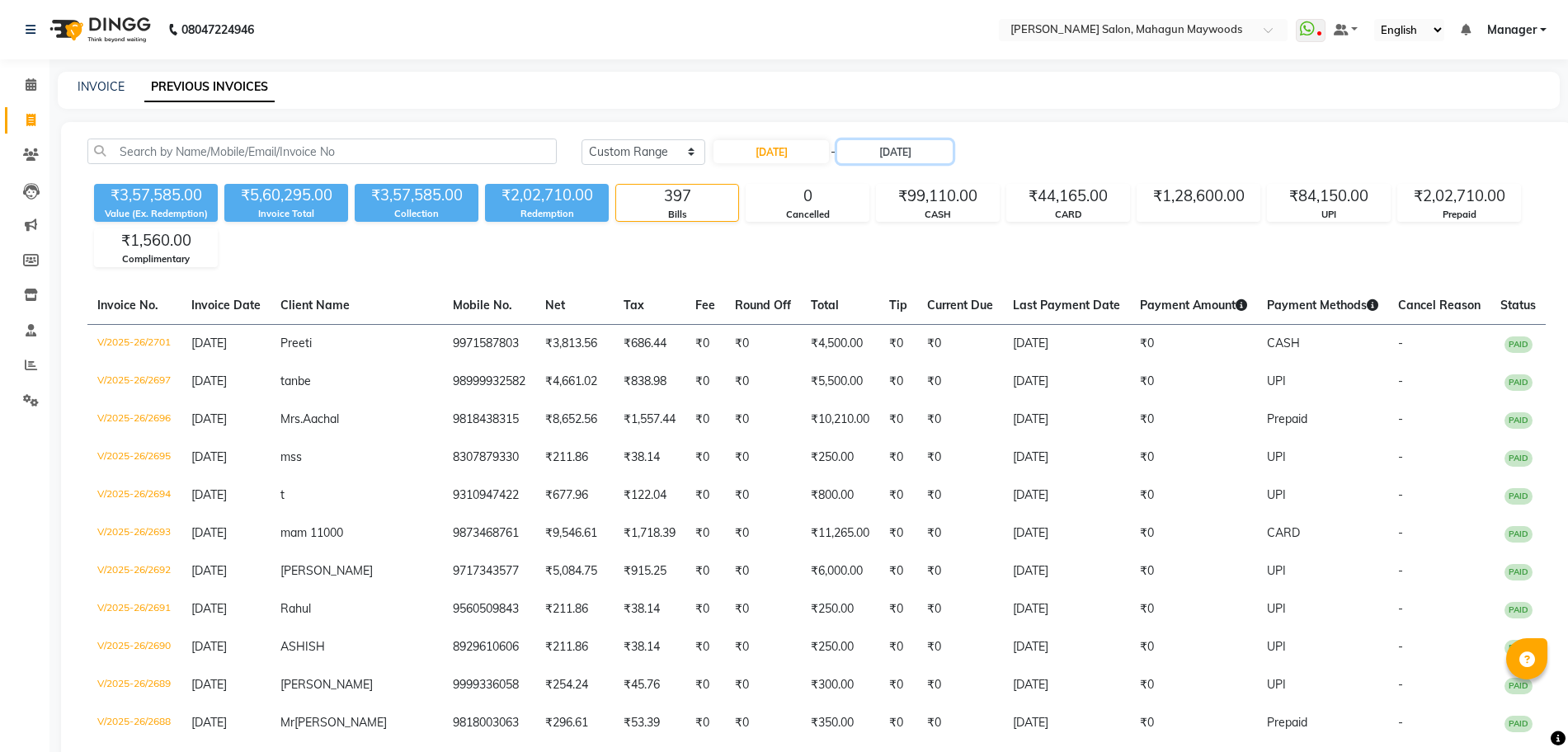
type input "[DATE]"
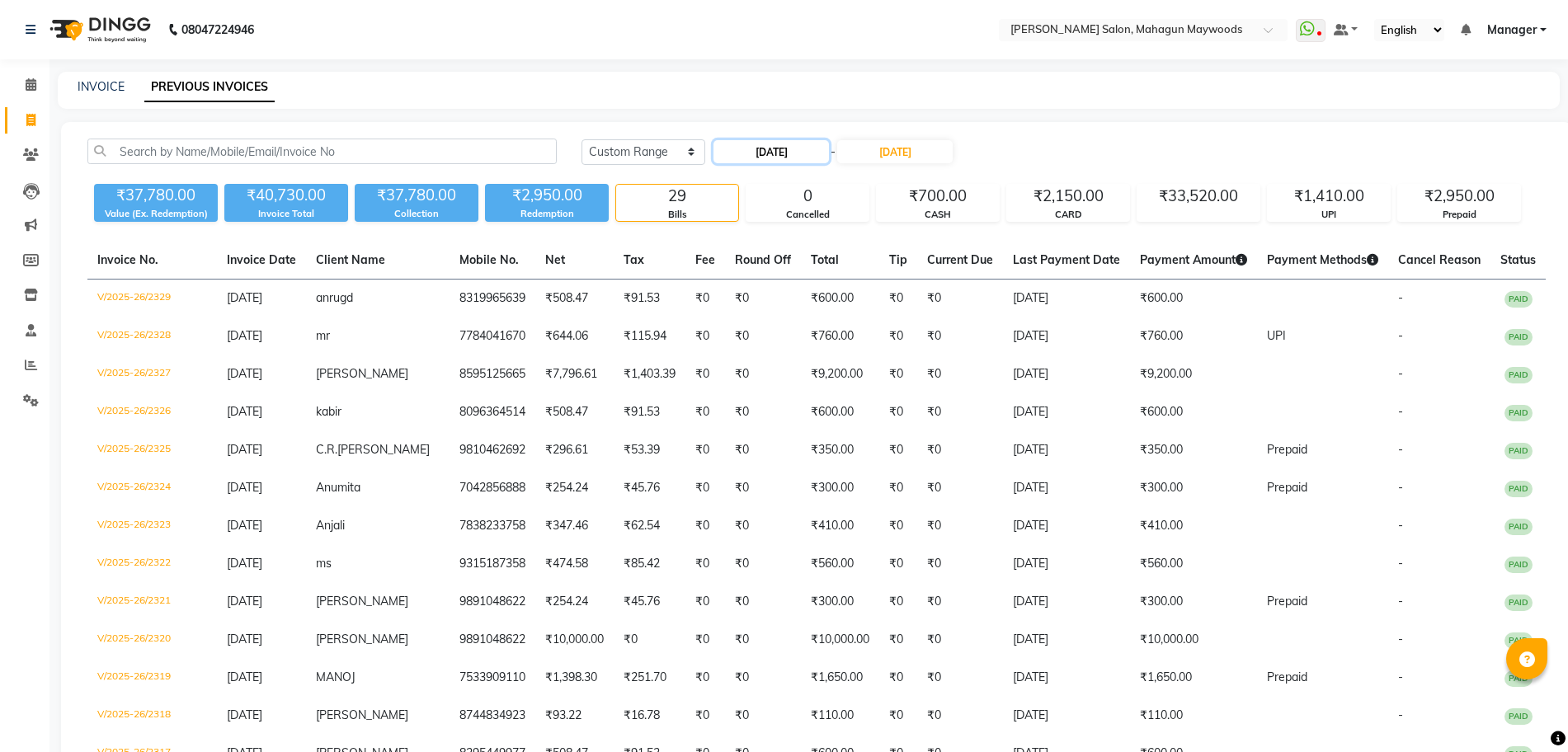
click at [784, 157] on input "[DATE]" at bounding box center [771, 152] width 116 height 23
select select "8"
select select "2025"
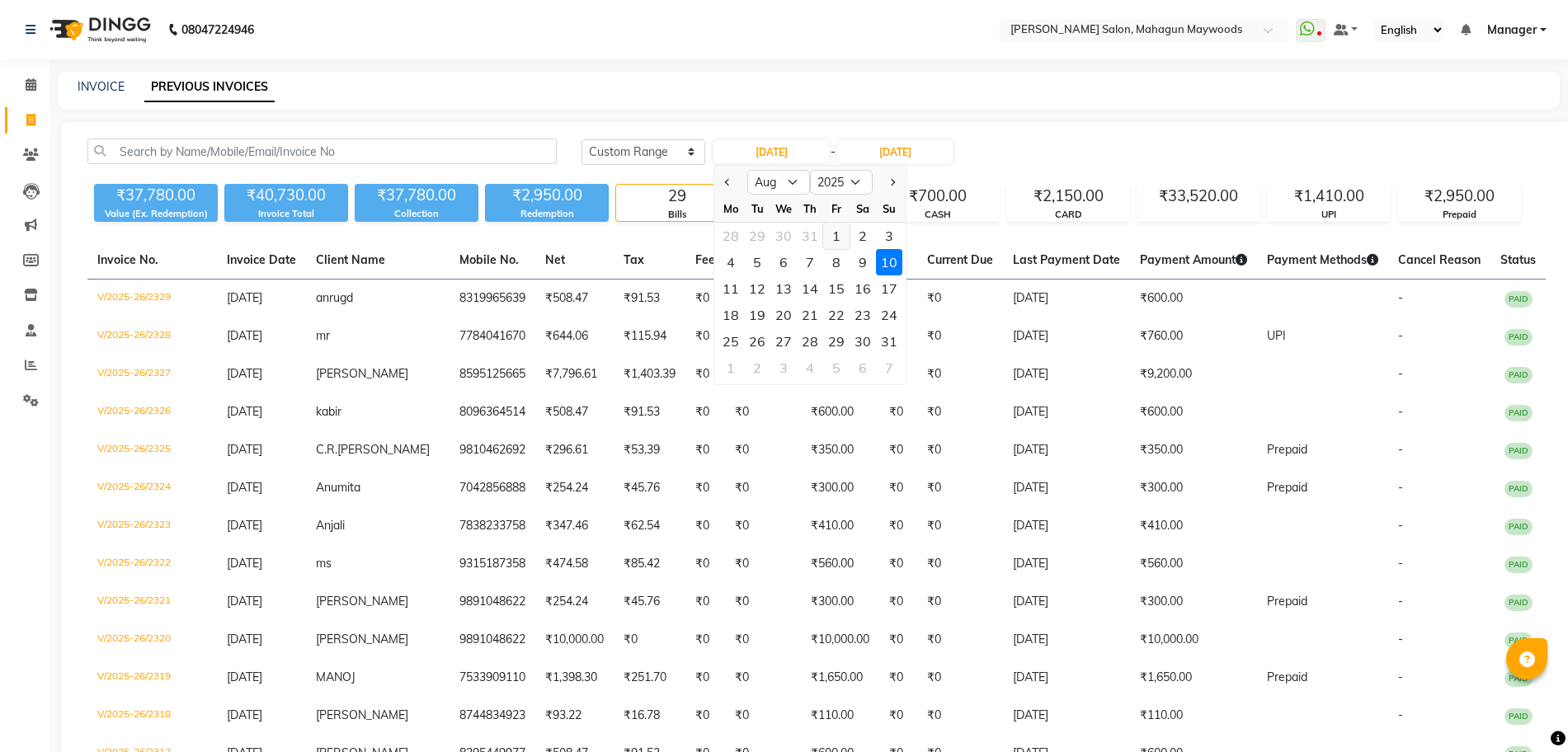
click at [839, 238] on div "1" at bounding box center [835, 236] width 26 height 26
type input "[DATE]"
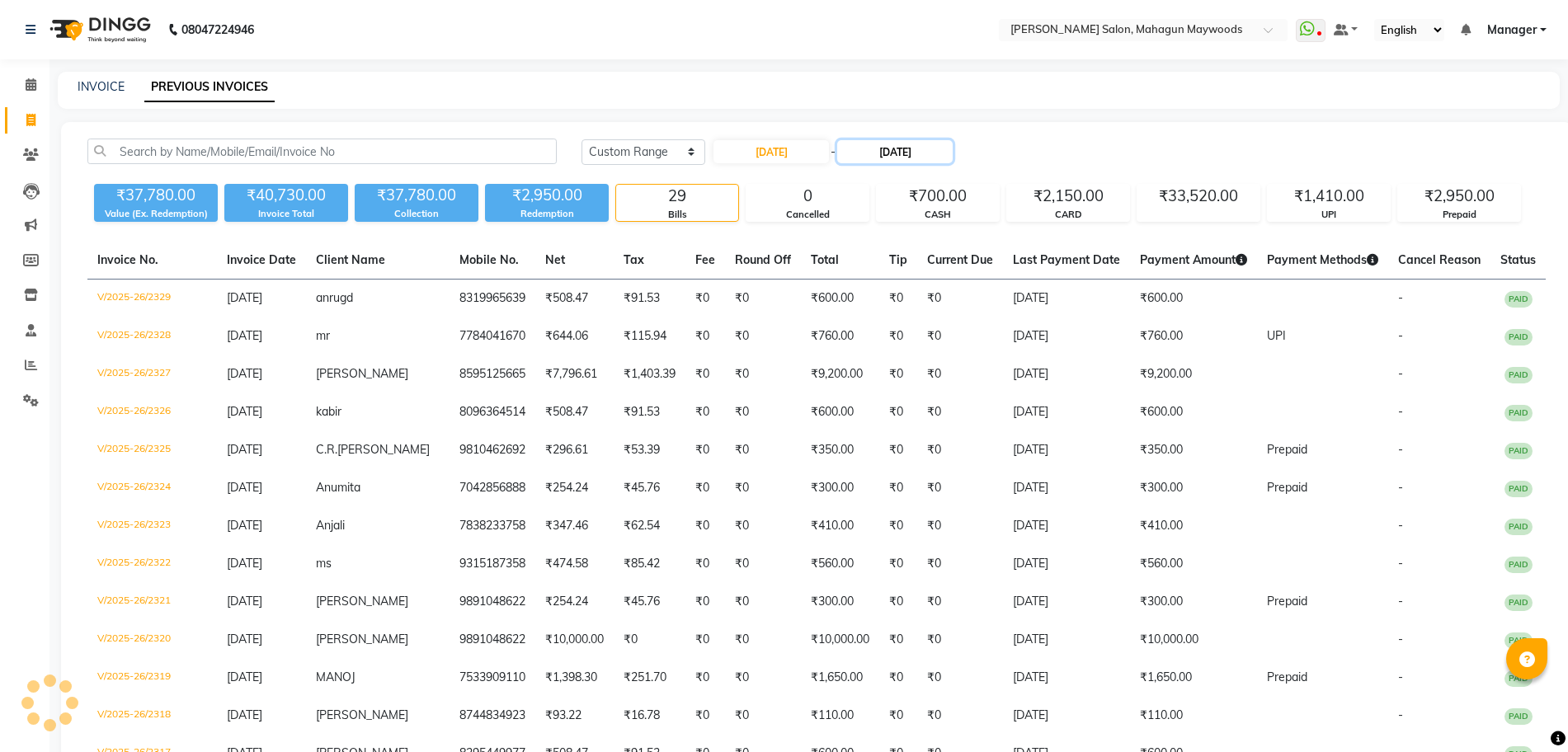
click at [902, 146] on input "[DATE]" at bounding box center [895, 152] width 116 height 23
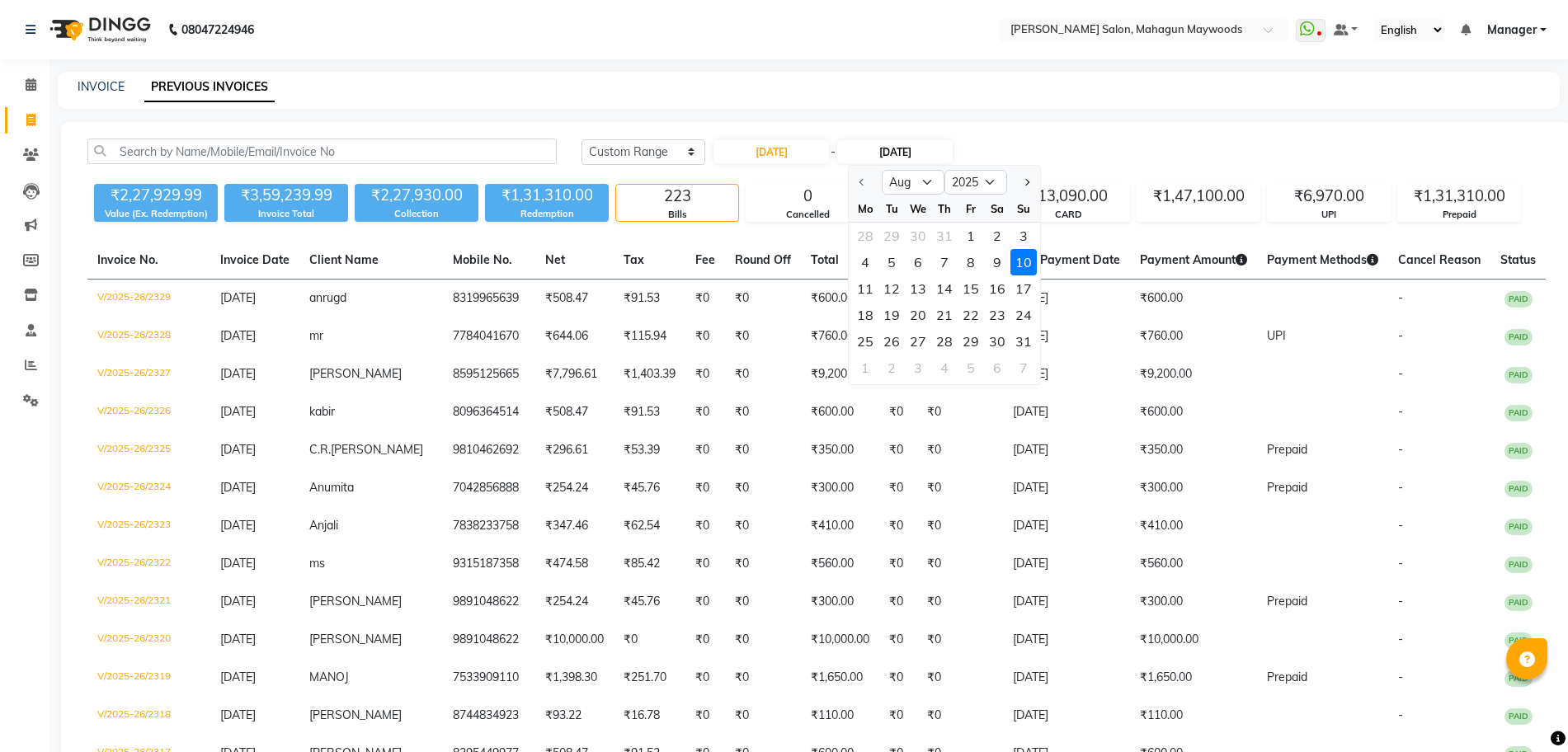
click at [903, 154] on input "[DATE]" at bounding box center [895, 152] width 116 height 23
click at [1031, 337] on div "31" at bounding box center [1023, 340] width 26 height 26
type input "[DATE]"
